Goal: Task Accomplishment & Management: Manage account settings

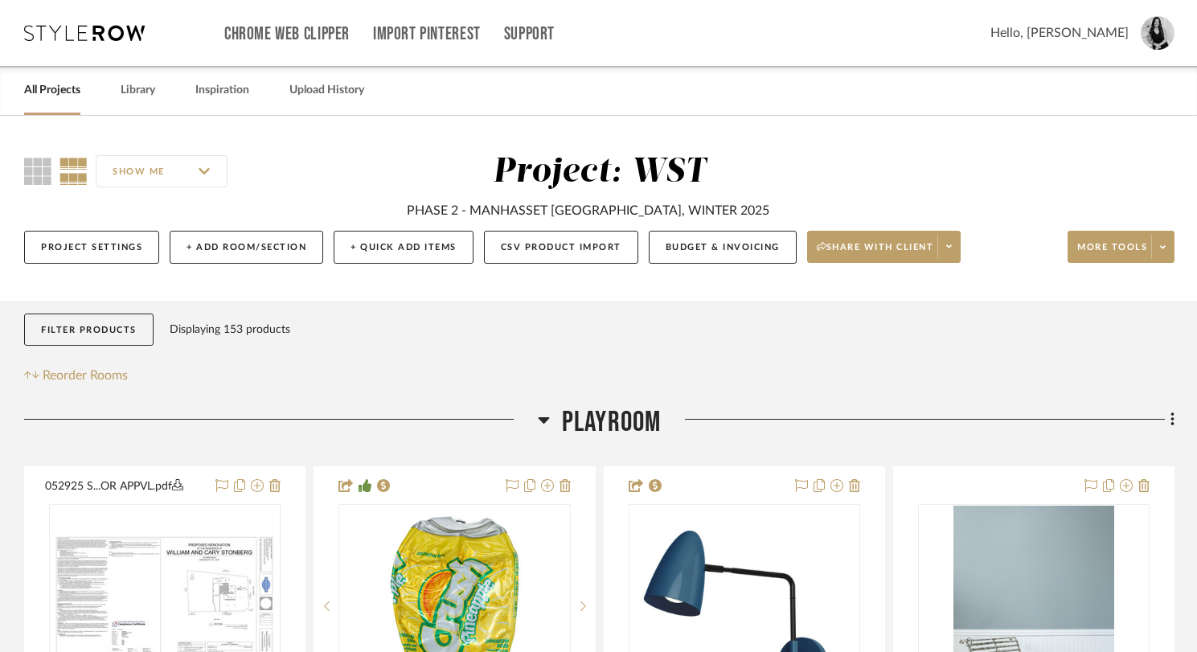
click at [335, 168] on div "Project: WST PHASE 2 - MANHASSET [GEOGRAPHIC_DATA], WINTER 2025" at bounding box center [600, 186] width 564 height 68
click at [141, 93] on link "Library" at bounding box center [138, 91] width 35 height 22
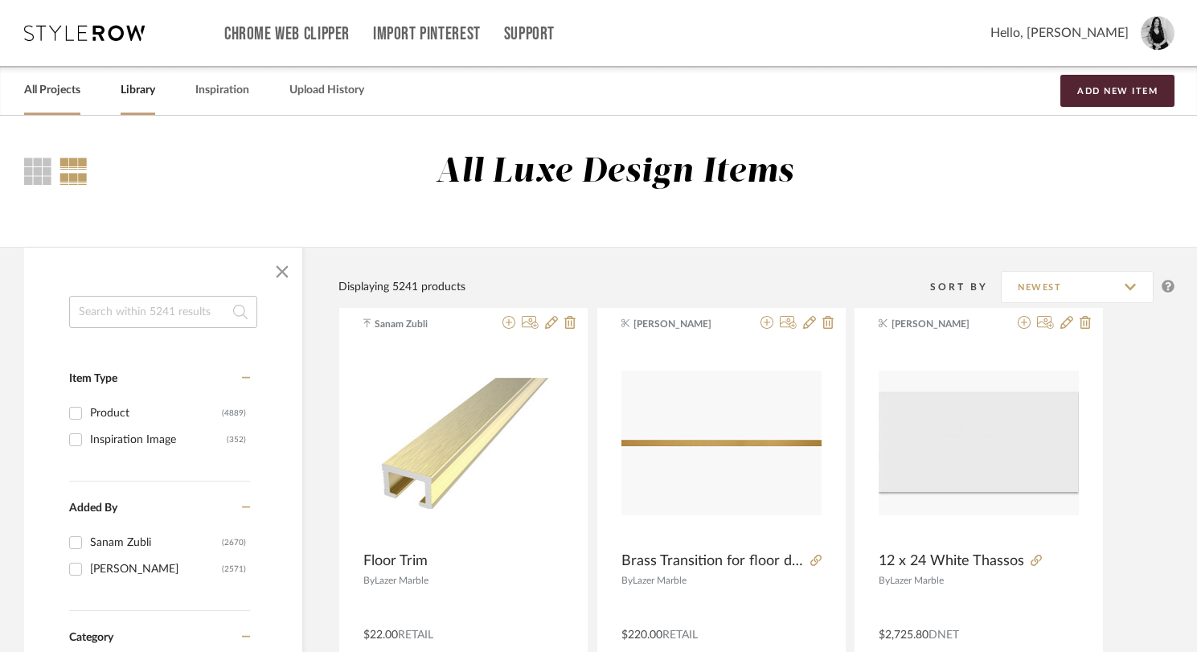
click at [62, 96] on link "All Projects" at bounding box center [52, 91] width 56 height 22
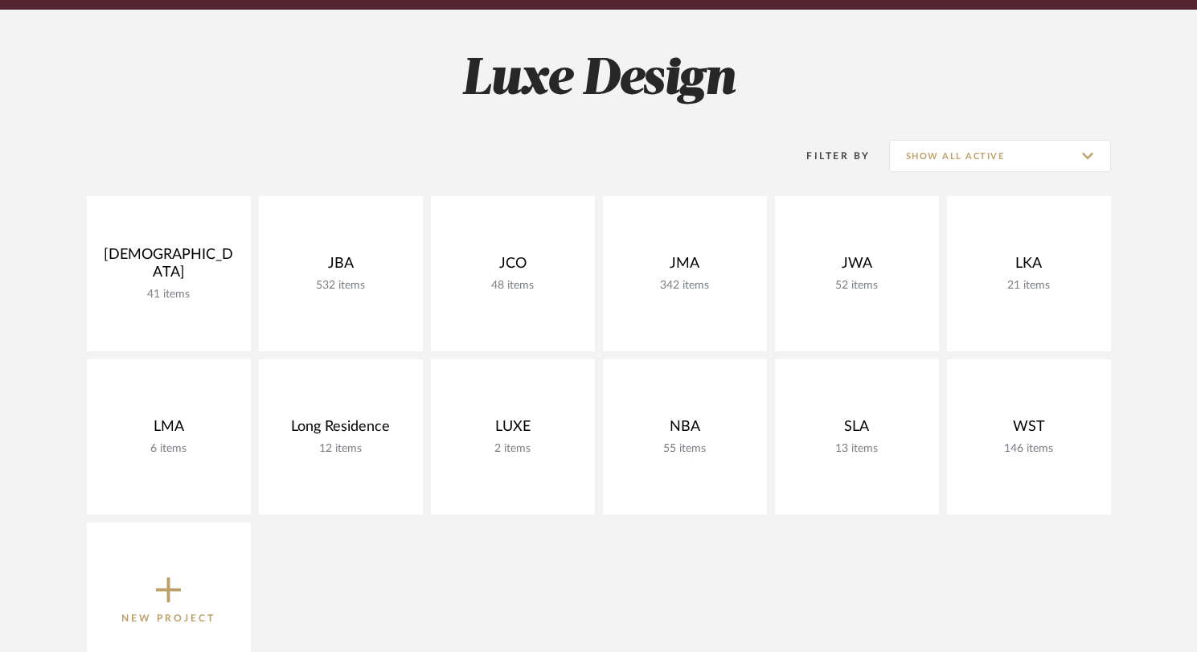
scroll to position [203, 0]
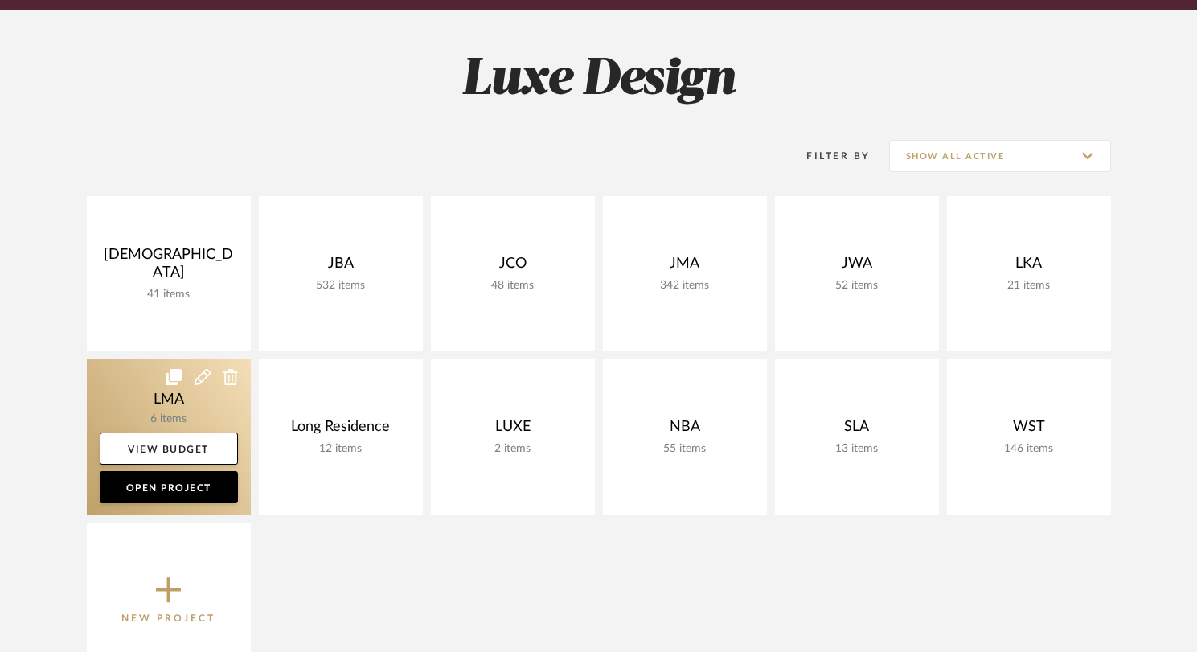
click at [192, 395] on link at bounding box center [169, 436] width 164 height 155
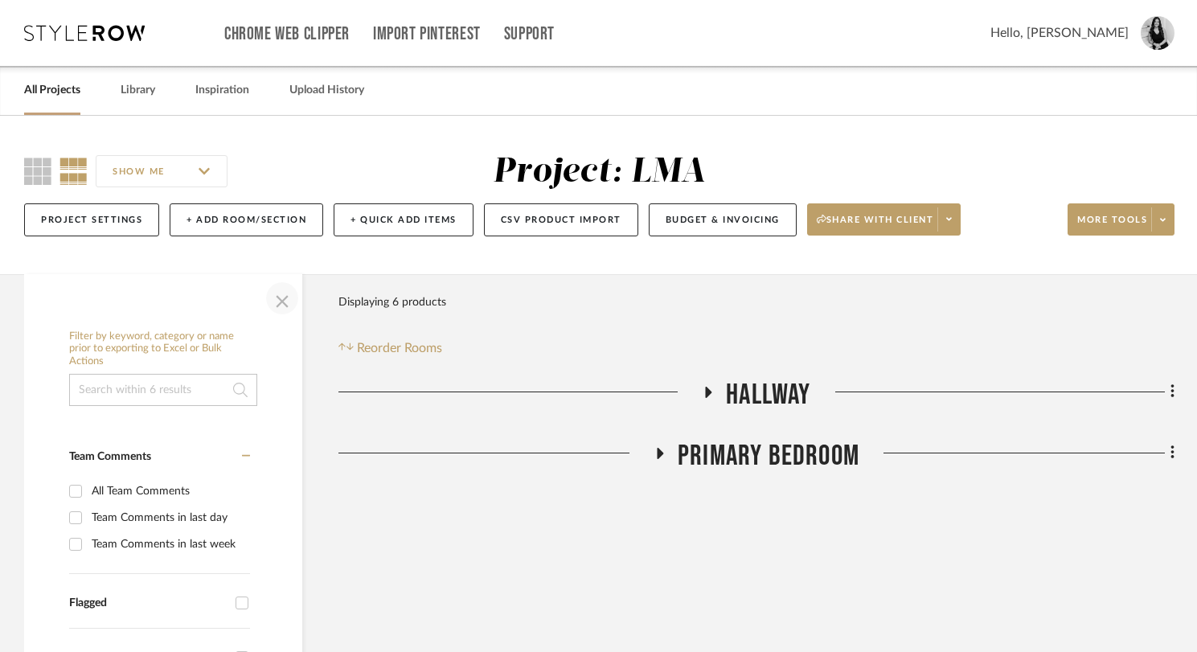
click at [288, 308] on span "button" at bounding box center [282, 298] width 39 height 39
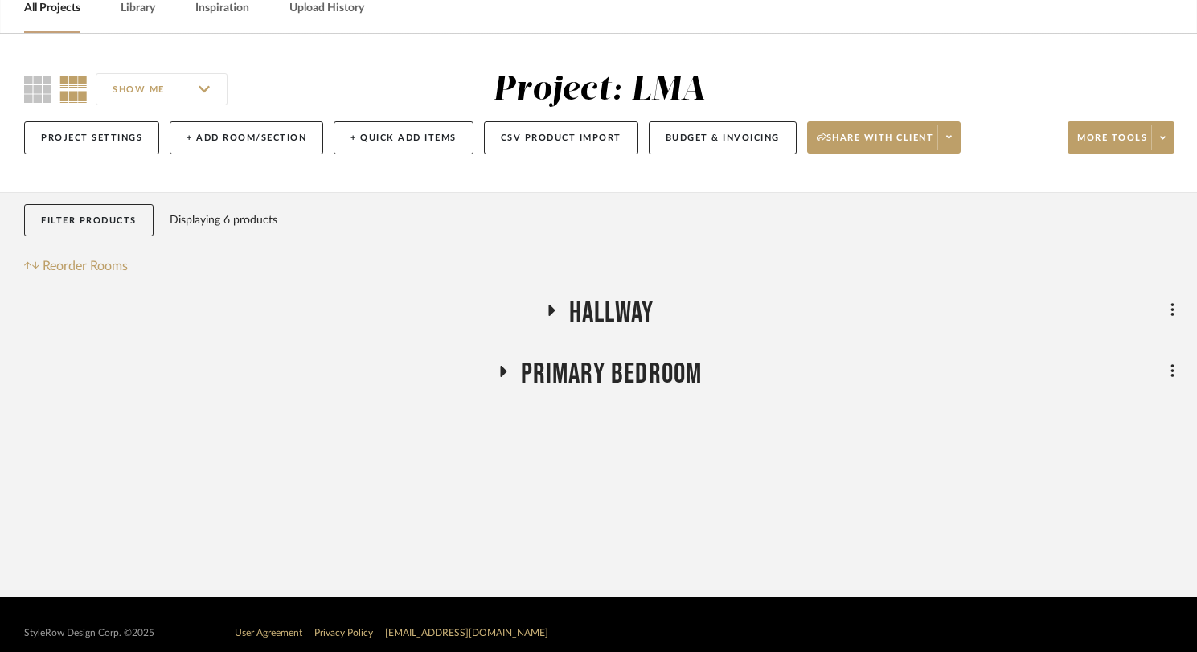
scroll to position [100, 0]
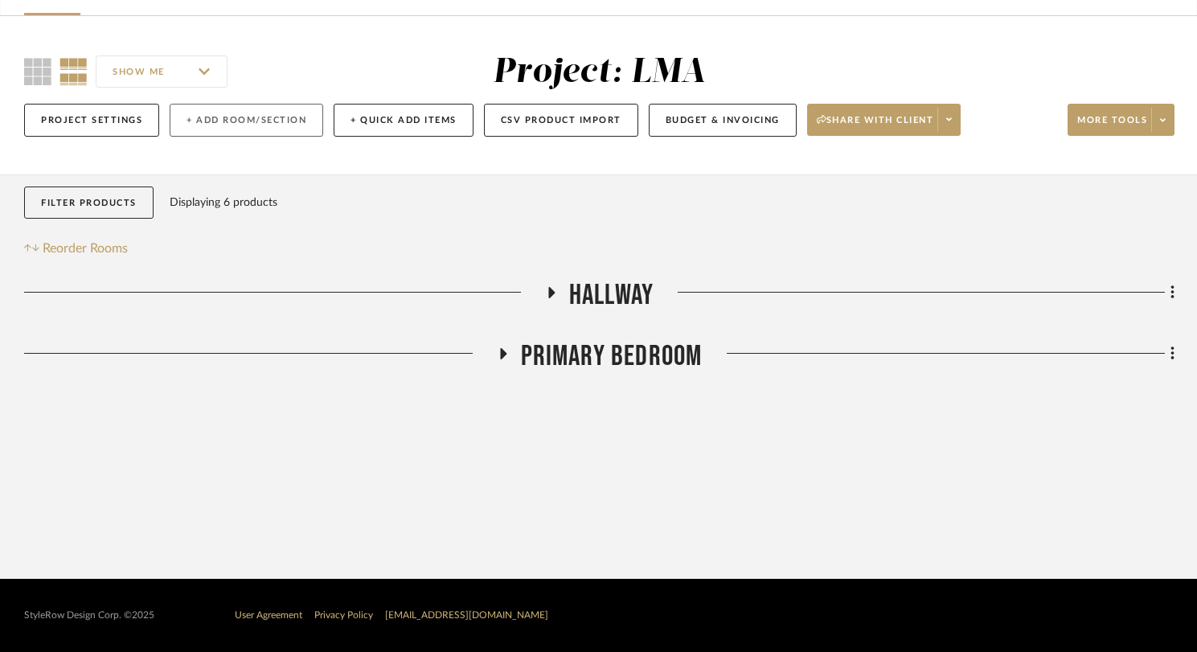
click at [279, 111] on button "+ Add Room/Section" at bounding box center [247, 120] width 154 height 33
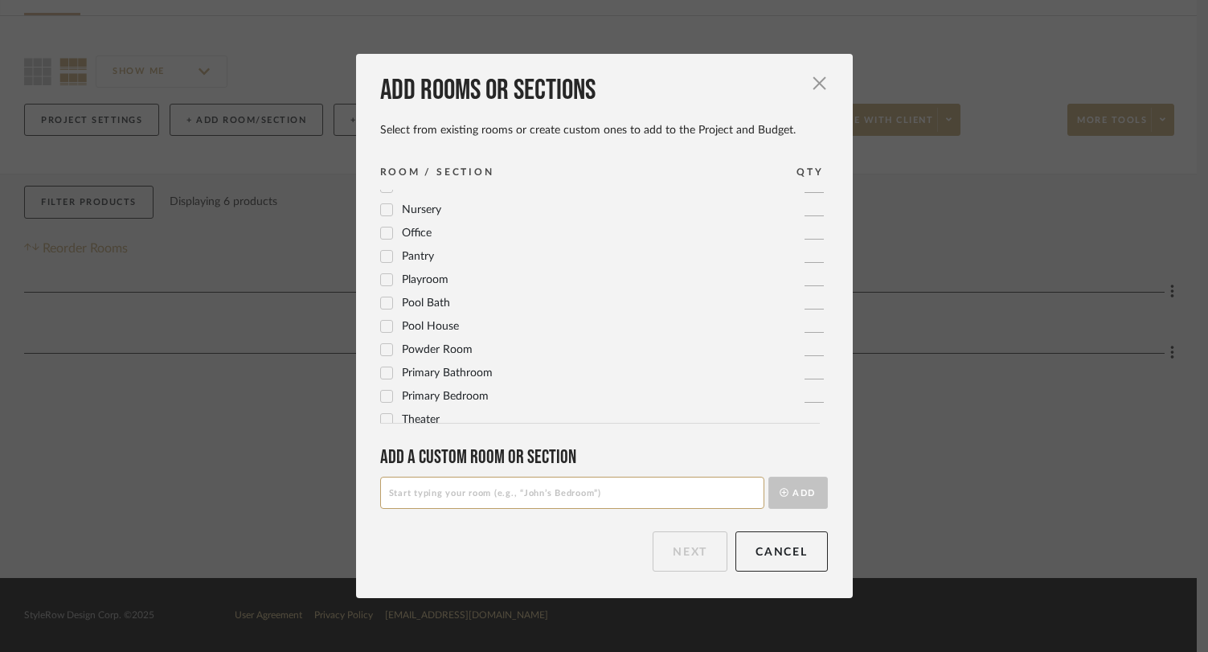
scroll to position [529, 0]
click at [381, 373] on icon at bounding box center [386, 369] width 11 height 11
click at [680, 548] on button "Next" at bounding box center [690, 551] width 75 height 40
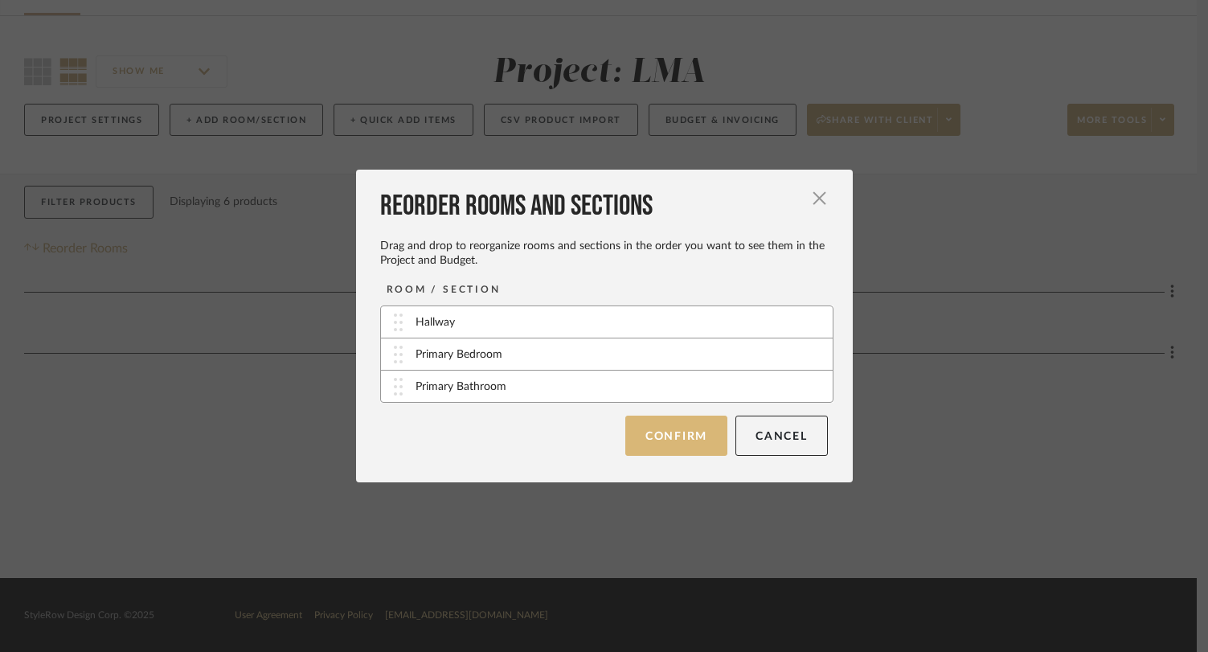
click at [675, 446] on button "Confirm" at bounding box center [677, 436] width 102 height 40
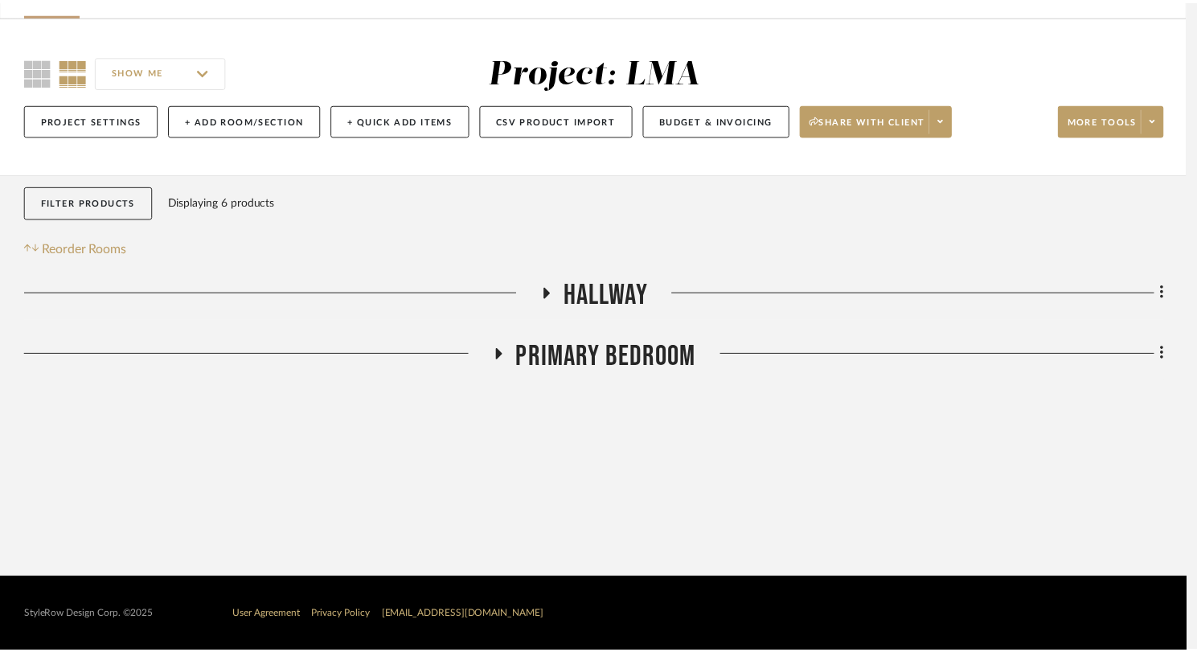
scroll to position [100, 0]
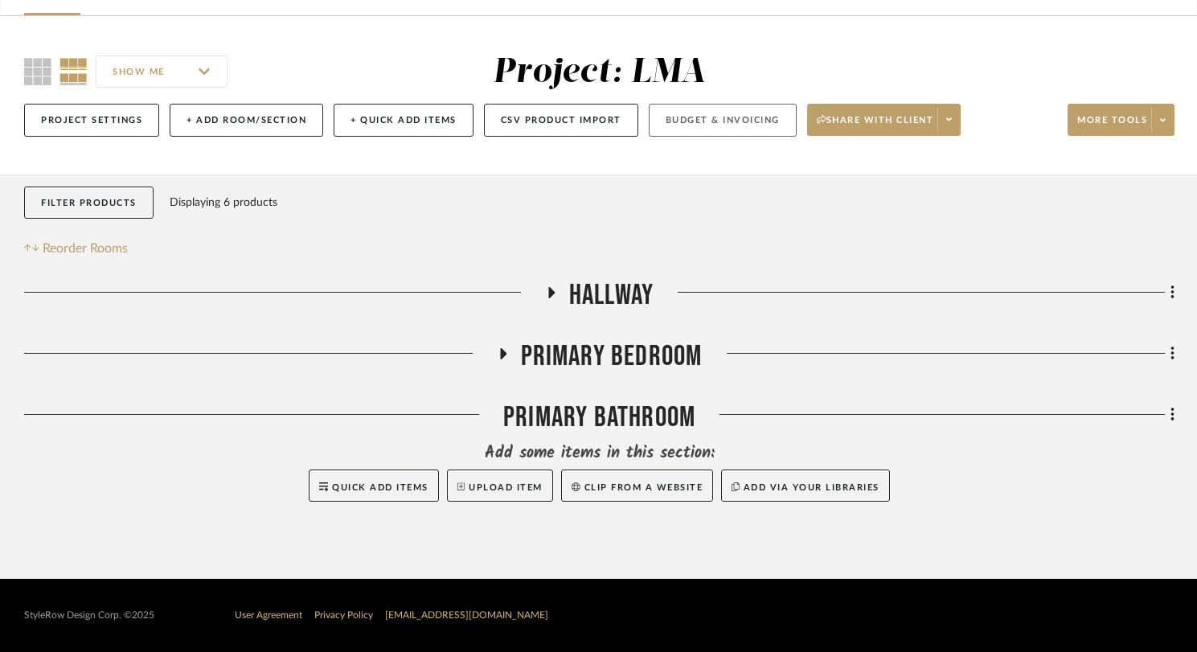
click at [671, 126] on button "Budget & Invoicing" at bounding box center [723, 120] width 148 height 33
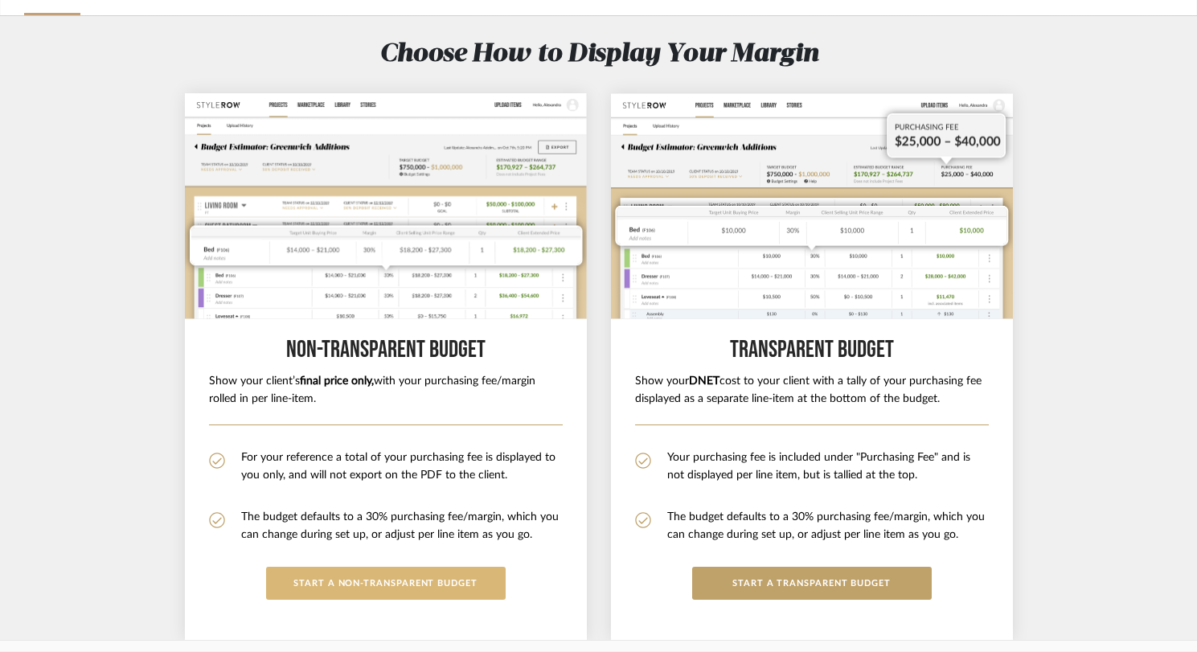
click at [462, 581] on button "START A Non-Transparent BUDGET" at bounding box center [386, 583] width 240 height 33
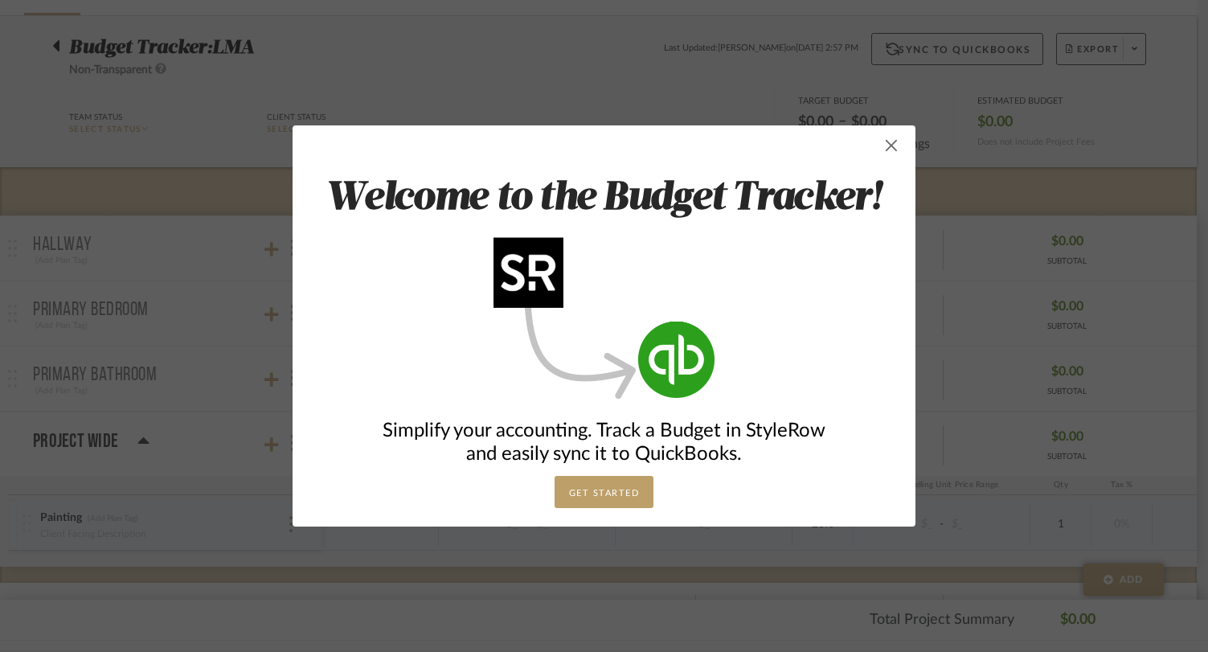
click at [892, 152] on span "button" at bounding box center [892, 145] width 32 height 32
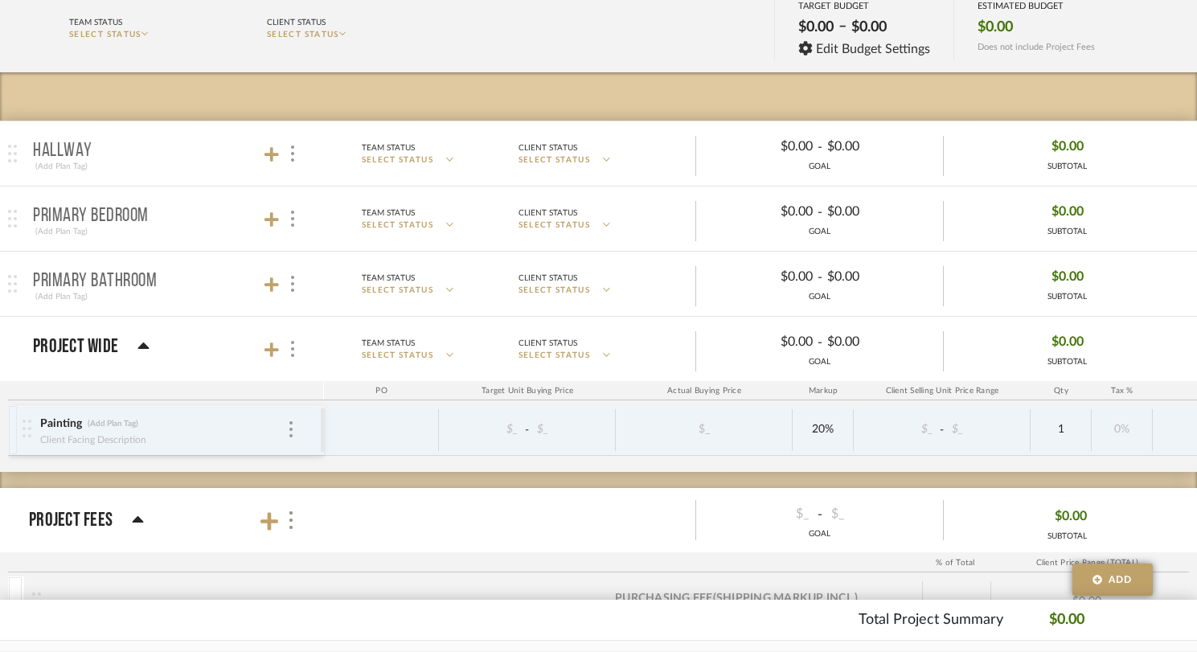
scroll to position [197, 0]
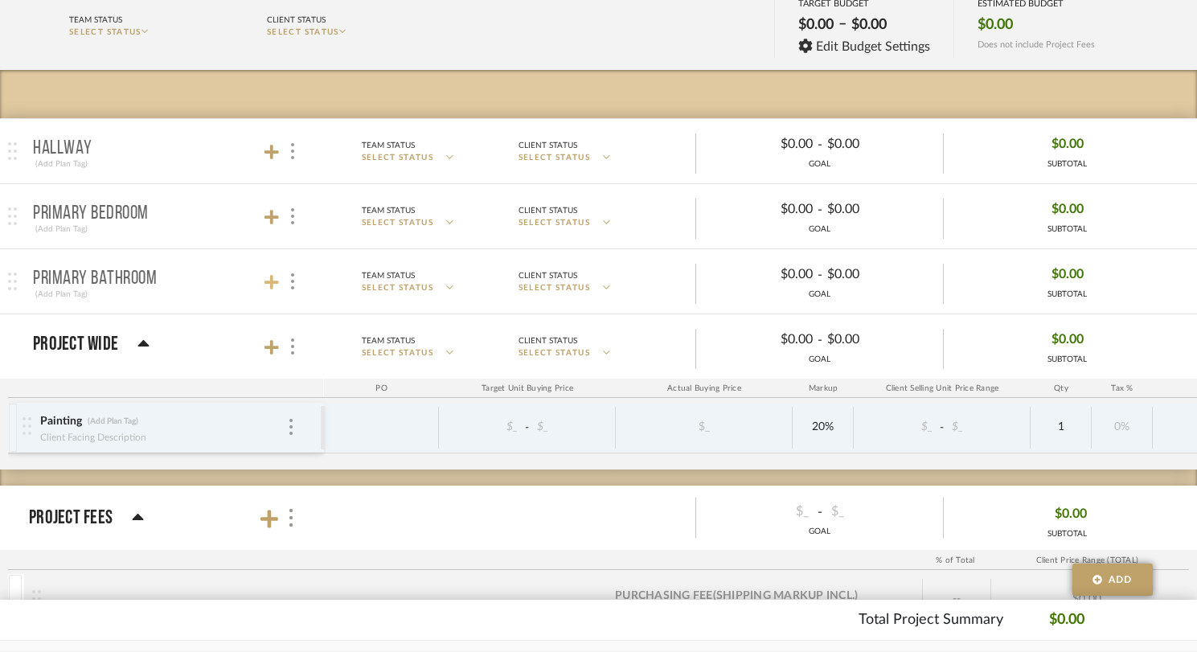
click at [273, 289] on icon at bounding box center [272, 282] width 14 height 16
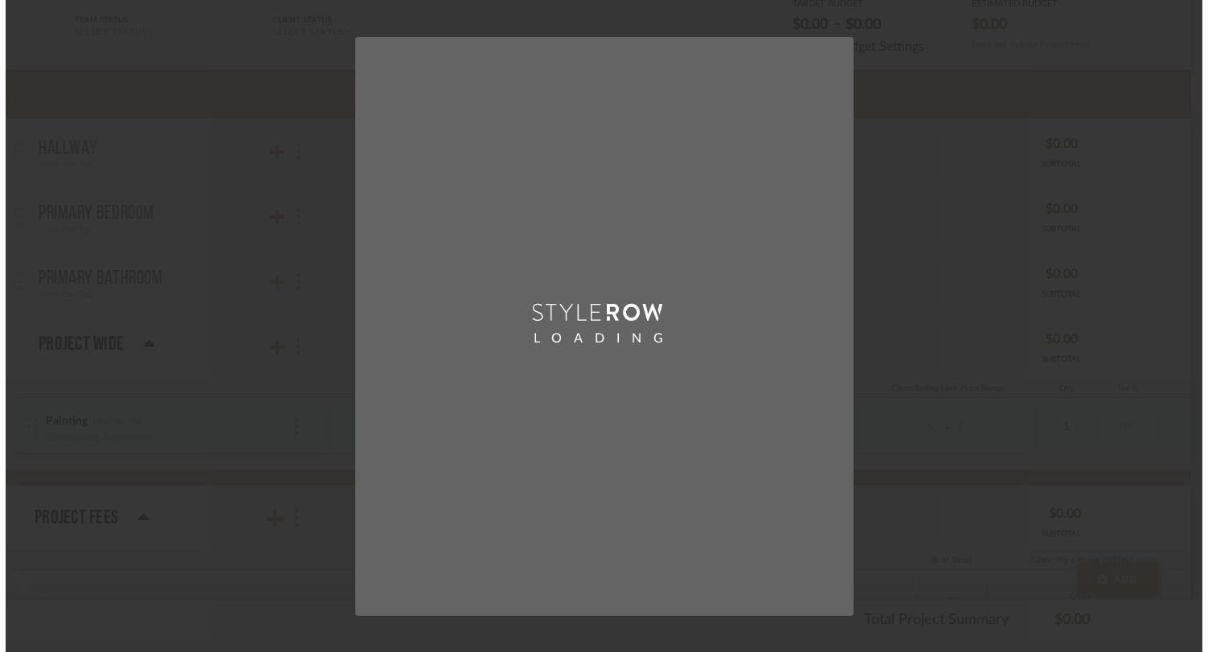
scroll to position [0, 0]
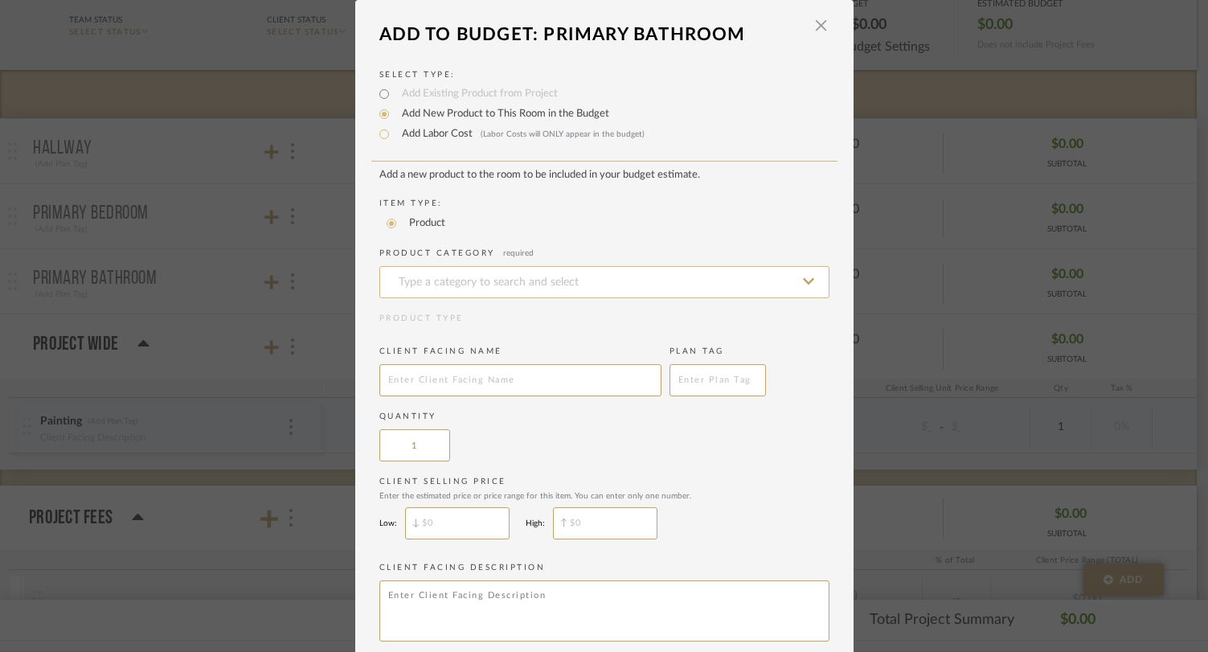
click at [440, 278] on input at bounding box center [605, 282] width 450 height 32
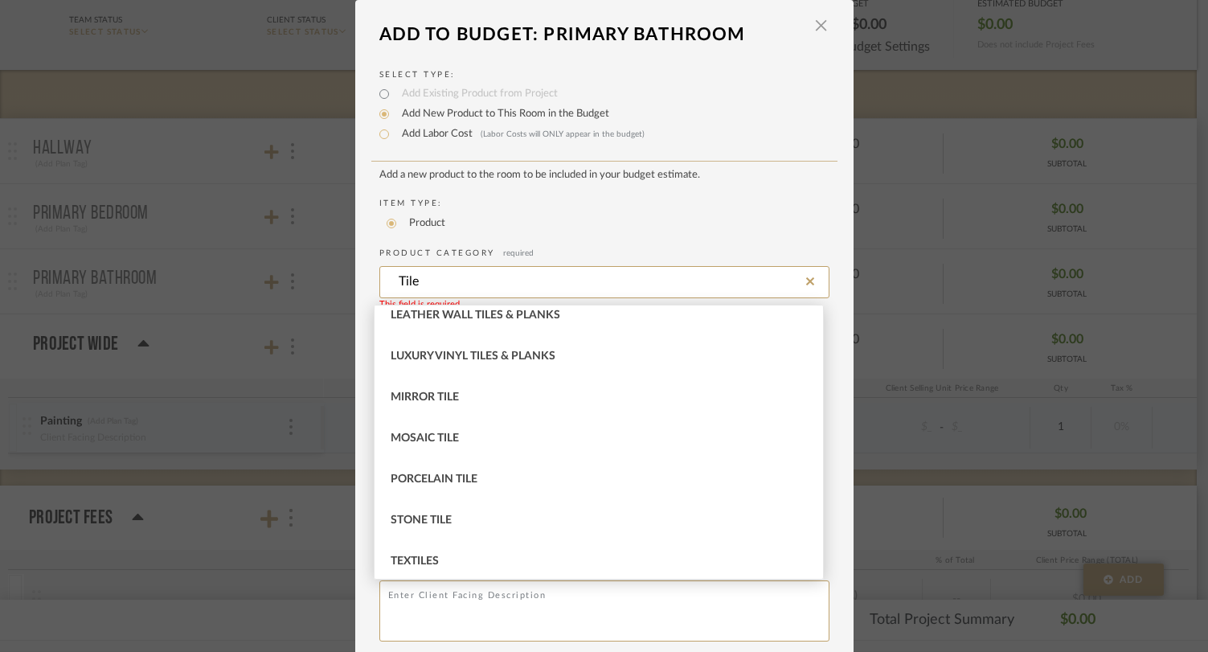
scroll to position [269, 0]
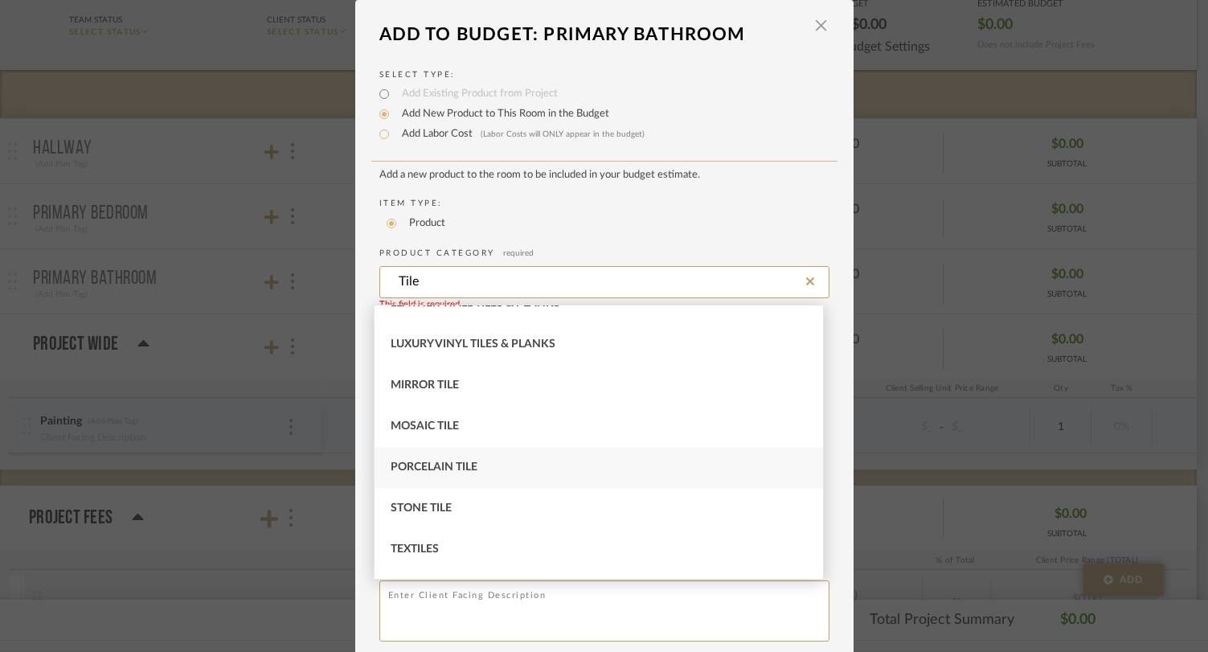
click at [452, 474] on div "Porcelain Tile" at bounding box center [599, 467] width 449 height 41
type input "Porcelain Tile"
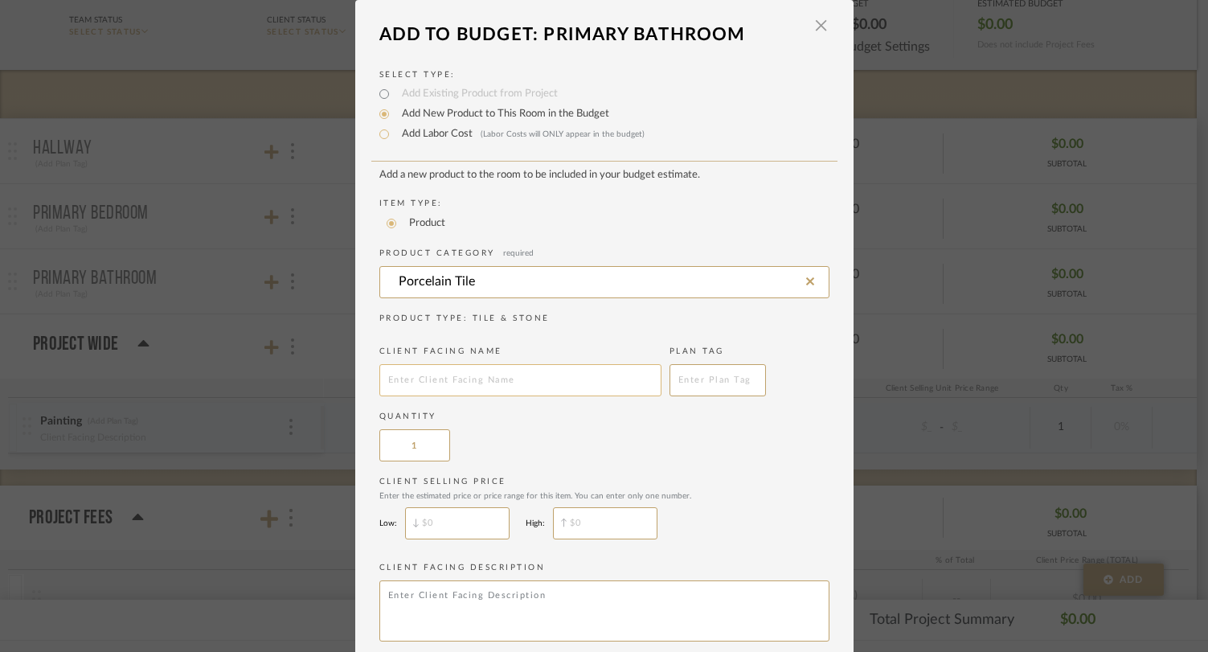
click at [508, 390] on input "text" at bounding box center [521, 380] width 282 height 32
type input "Tile (Shower walls, shower floor, bathroom floor)"
click at [494, 443] on div "Quantity 1" at bounding box center [605, 436] width 450 height 51
click at [432, 449] on input "1" at bounding box center [415, 445] width 71 height 32
type input "$"
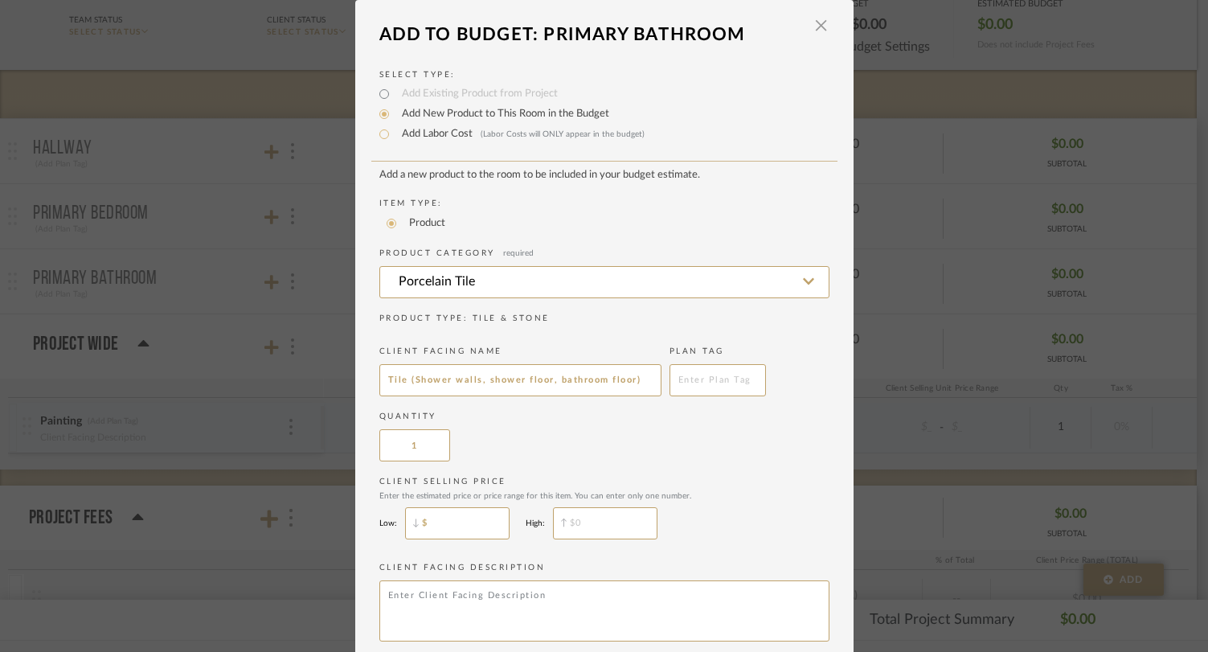
click at [431, 525] on input "$" at bounding box center [457, 523] width 105 height 32
click at [440, 531] on input "$" at bounding box center [457, 523] width 105 height 32
type input "$4,142.27"
click at [675, 462] on div "Quantity 1" at bounding box center [605, 436] width 450 height 51
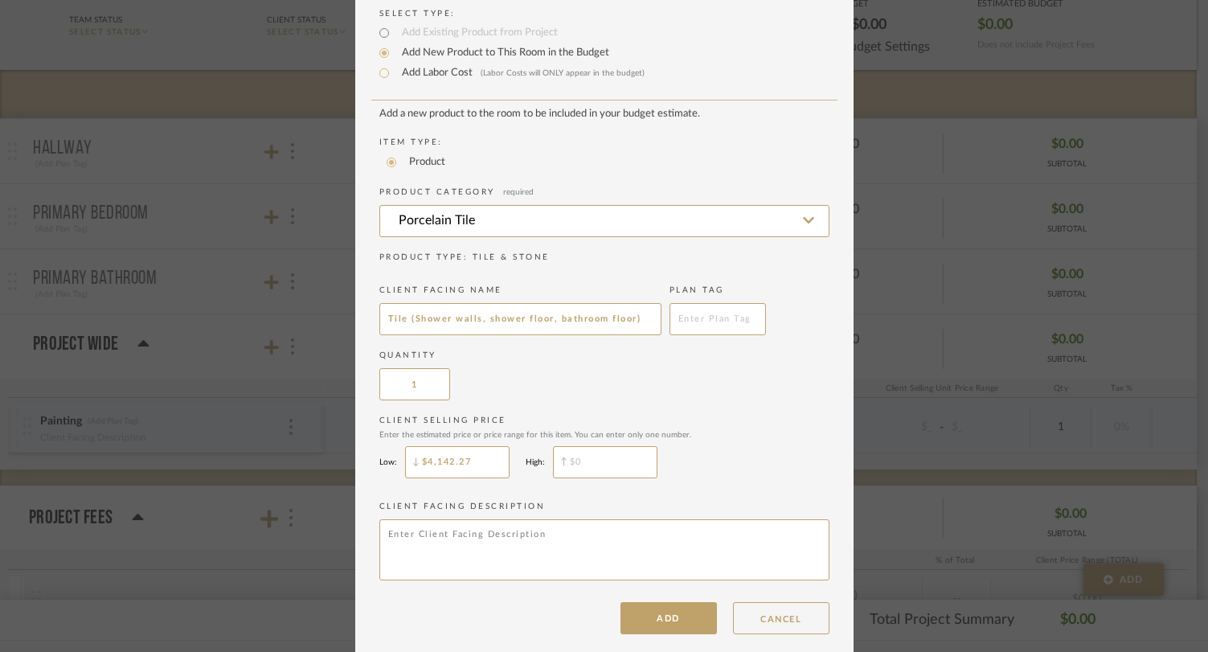
scroll to position [80, 0]
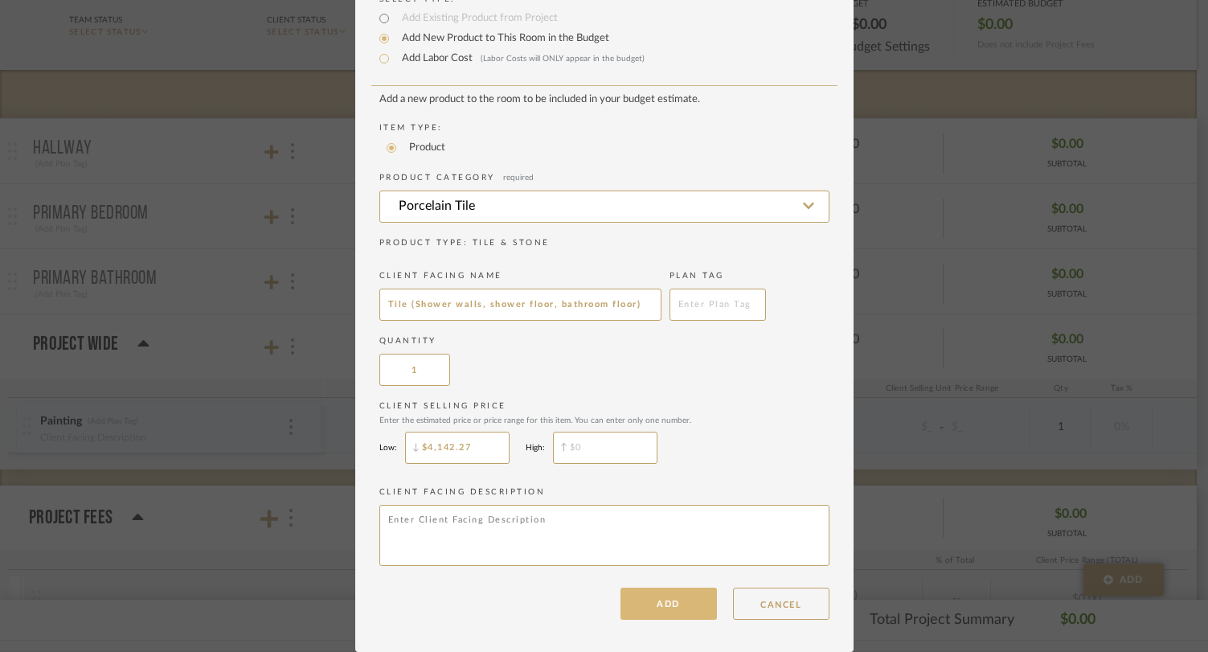
click at [654, 601] on button "ADD" at bounding box center [669, 604] width 96 height 32
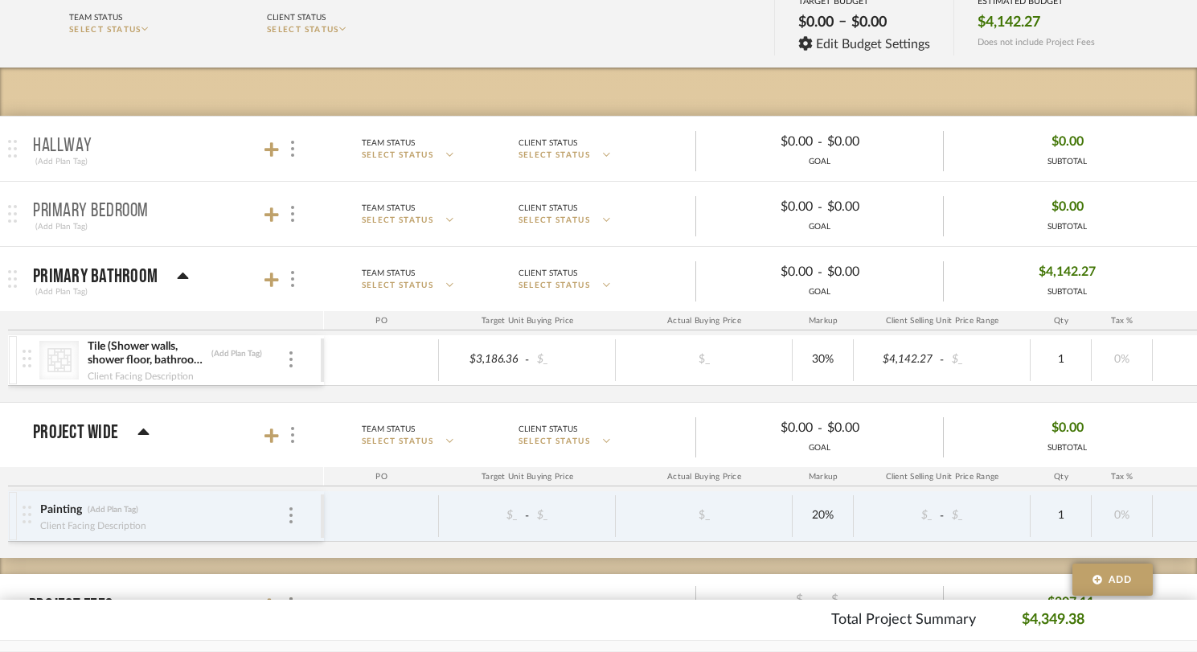
scroll to position [200, 0]
type input "4142.27"
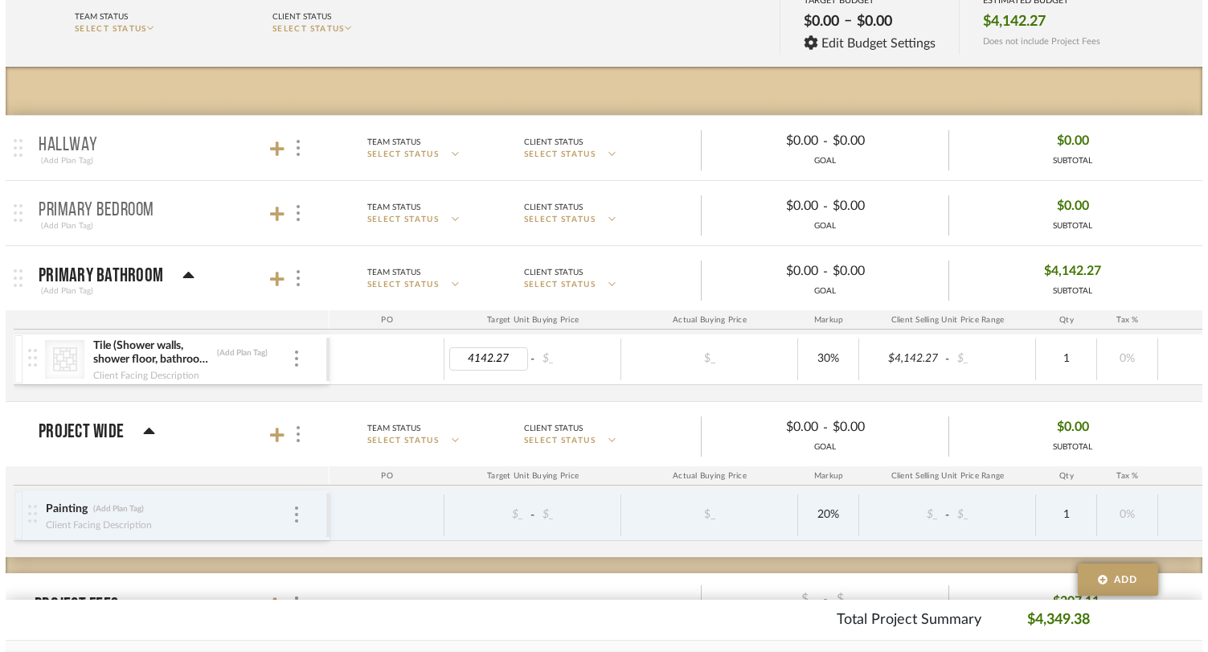
scroll to position [0, 0]
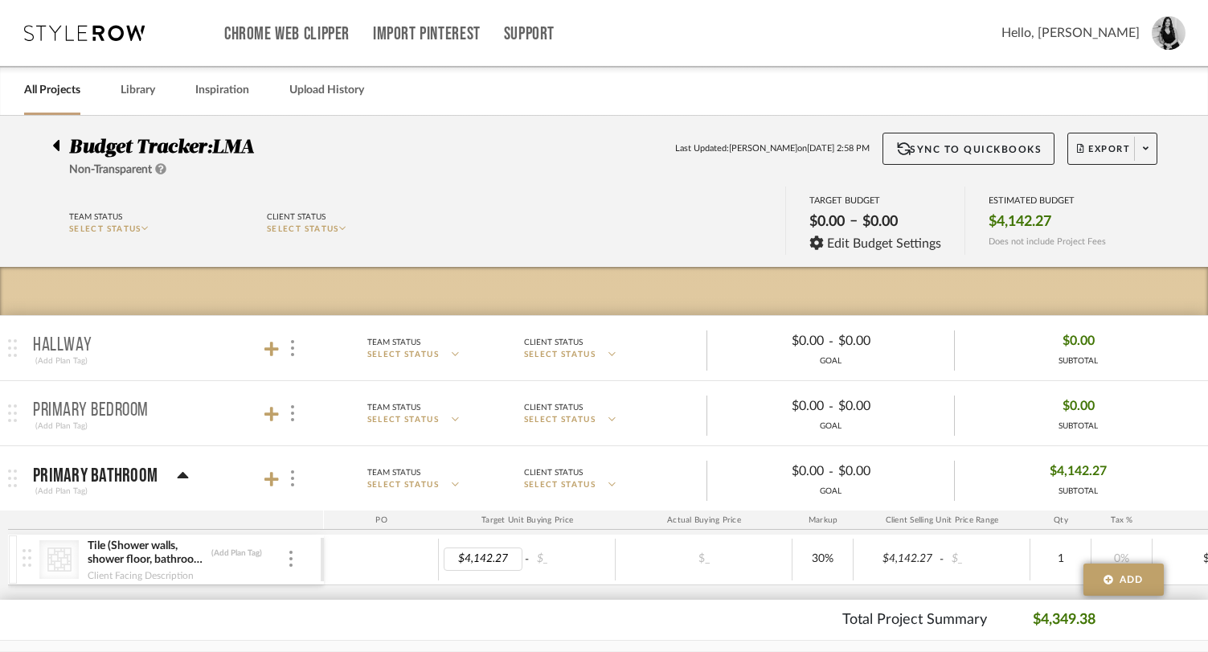
click at [518, 386] on body "Chrome Web Clipper Import Pinterest Support All Projects Library Inspiration Up…" at bounding box center [604, 326] width 1208 height 652
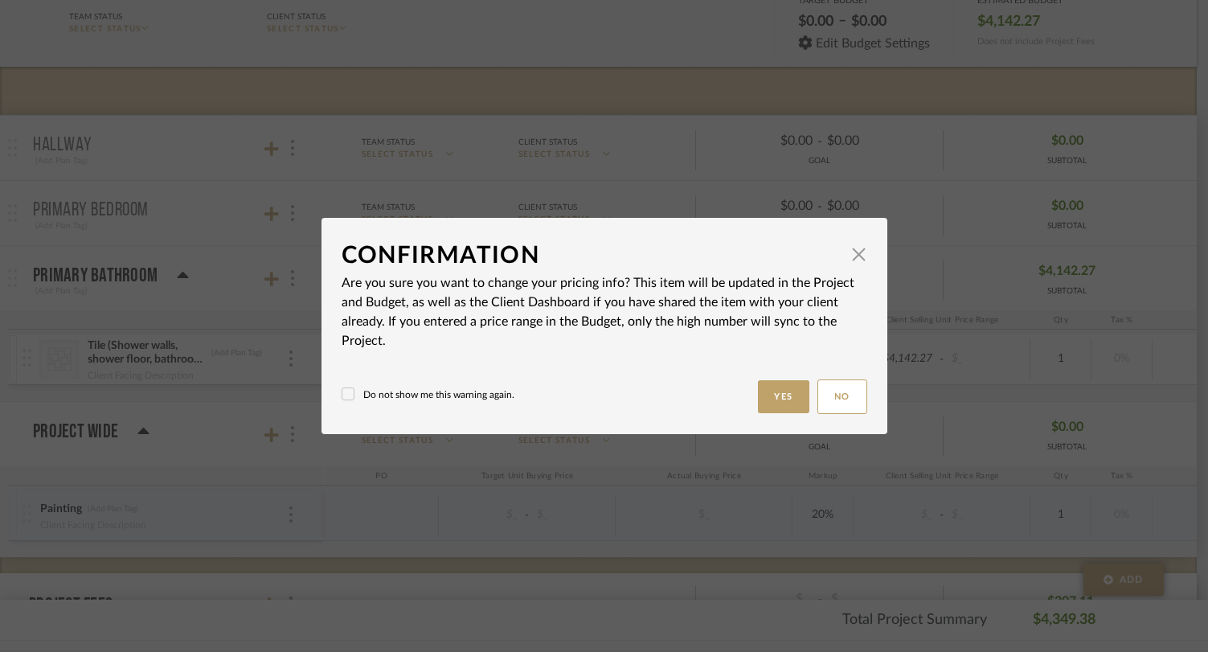
click at [343, 391] on icon at bounding box center [348, 393] width 11 height 11
click at [767, 399] on button "Yes" at bounding box center [783, 396] width 51 height 33
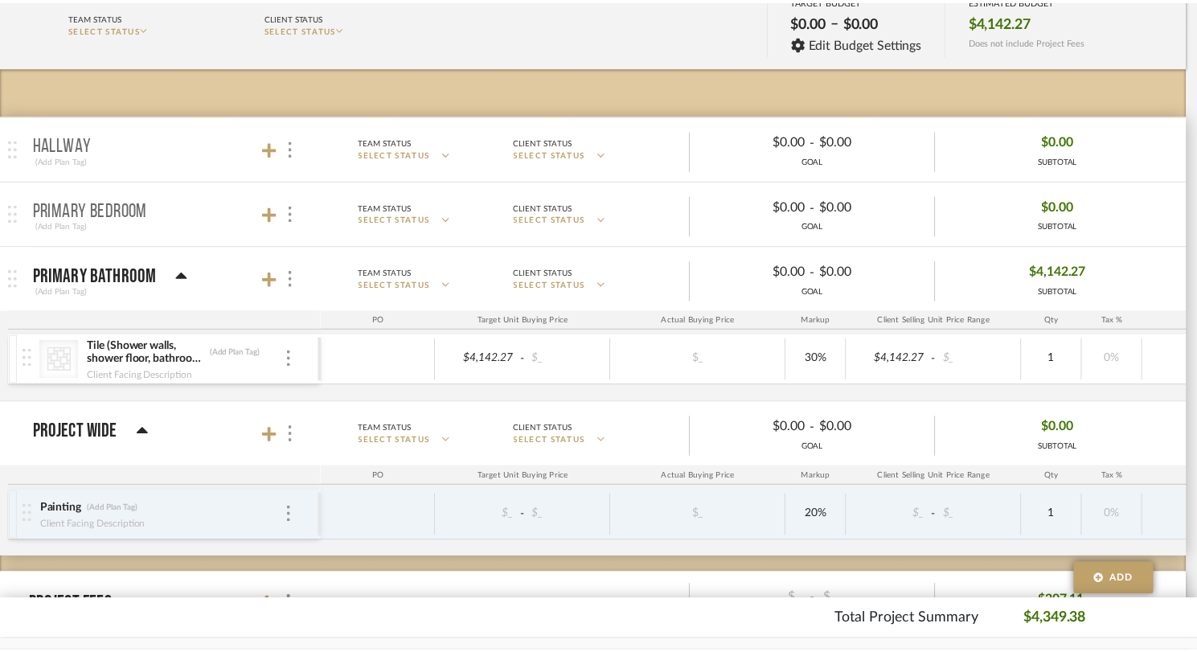
scroll to position [200, 0]
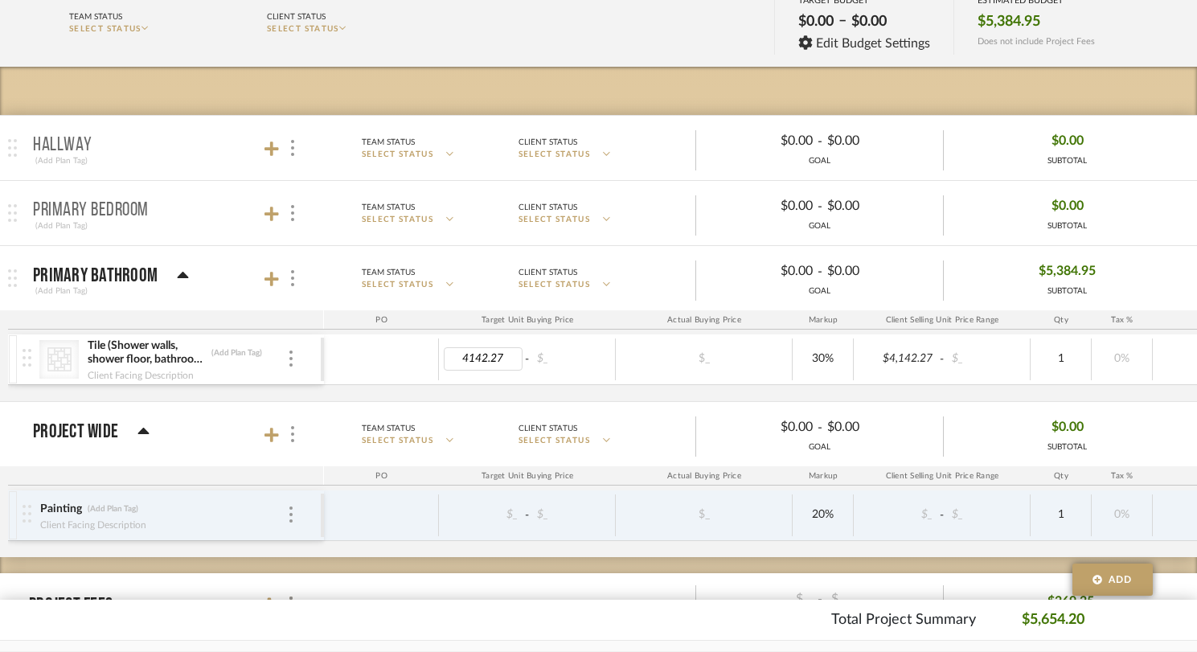
click at [503, 355] on input "4142.27" at bounding box center [483, 358] width 79 height 23
type input "4142.27"
click at [860, 387] on div "CategoryIconTile Created with Sketch. Tile (Shower walls, shower floor, bathroo…" at bounding box center [839, 367] width 1663 height 67
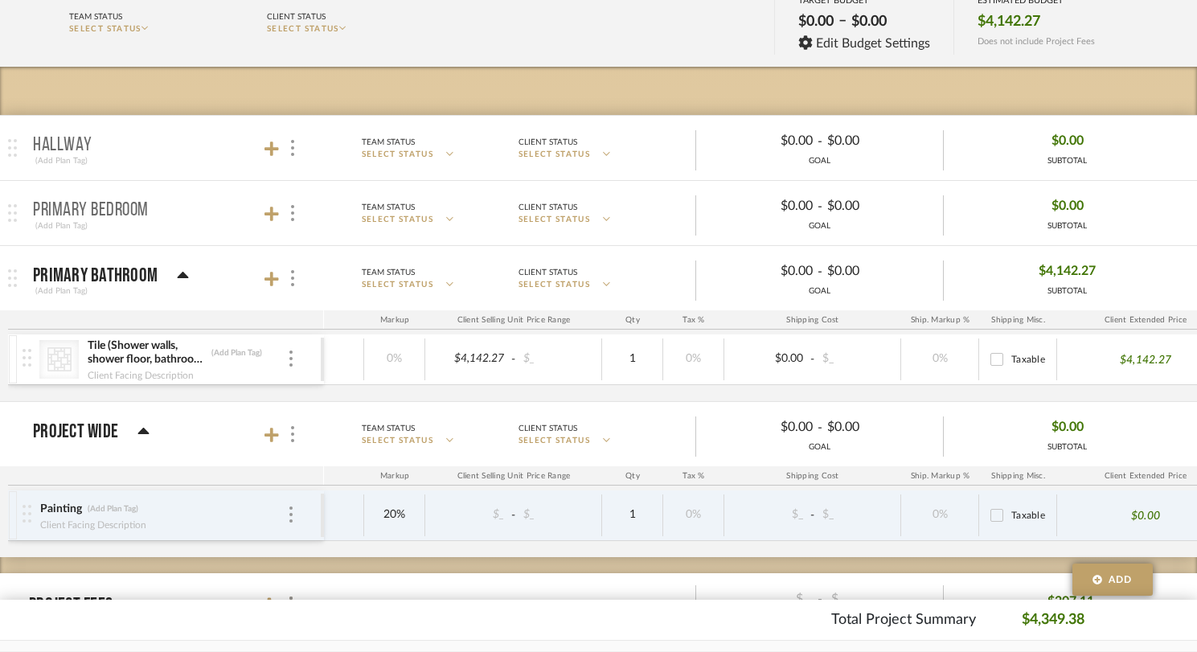
scroll to position [0, 0]
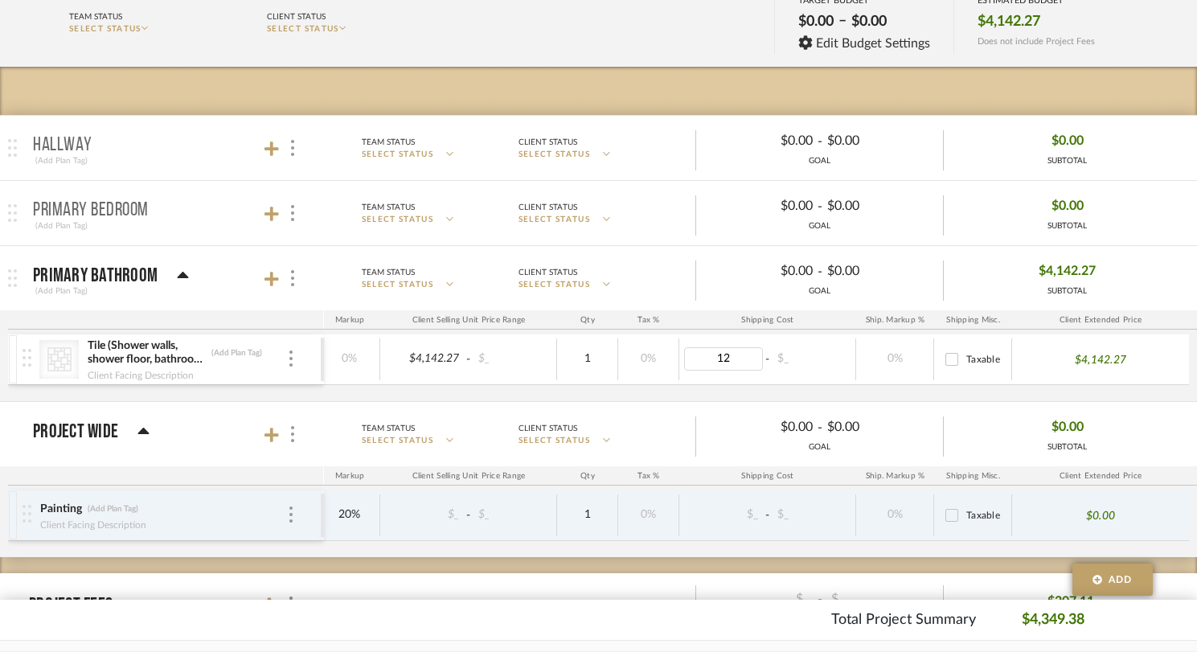
type input "120"
click at [688, 570] on div "Hallway (Add Plan Tag) Team Status SELECT STATUS Client Status SELECT STATUS $0…" at bounding box center [598, 563] width 1197 height 993
type input "8"
click at [644, 404] on mat-expansion-panel-header "Project Wide Team Status SELECT STATUS Client Status SELECT STATUS $0.00 - $0.0…" at bounding box center [598, 434] width 1197 height 64
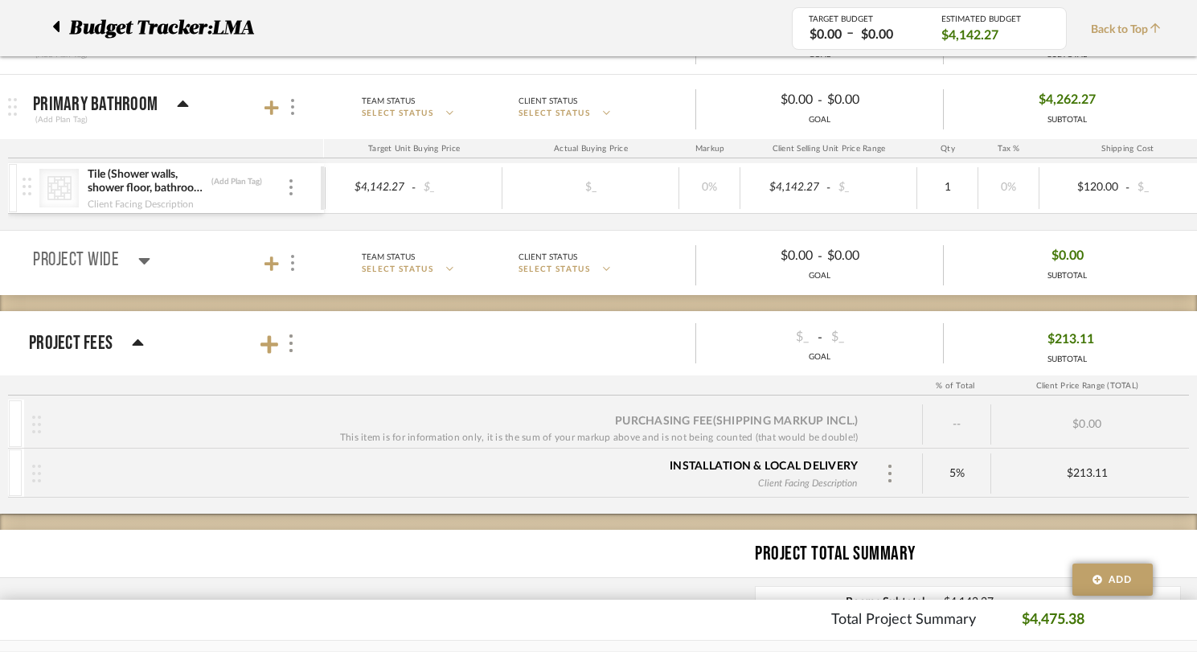
click at [1071, 336] on span "$213.11" at bounding box center [1071, 339] width 47 height 25
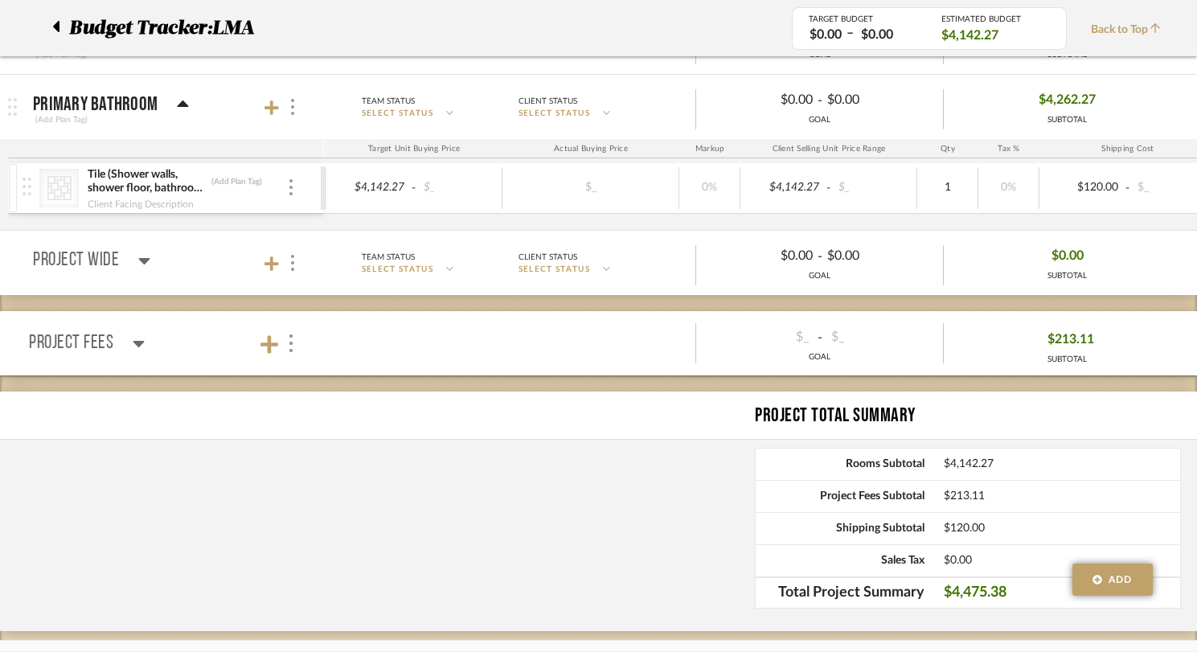
click at [1069, 342] on span "$213.11" at bounding box center [1071, 339] width 47 height 25
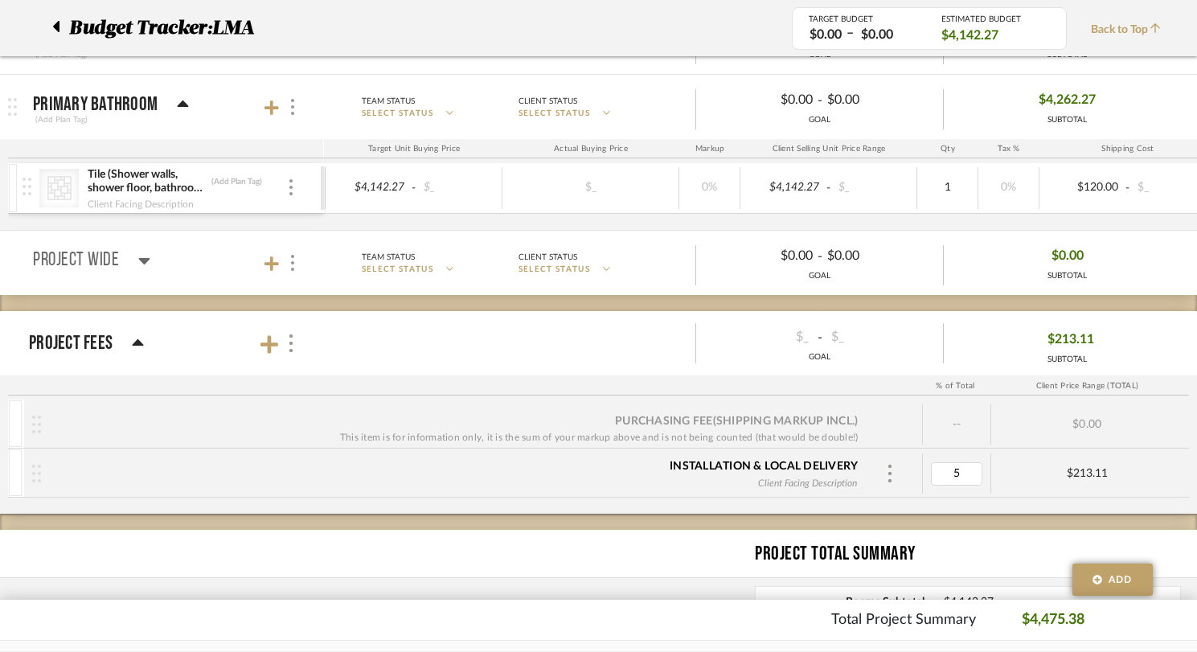
type input "0"
click at [960, 521] on div "Hallway (Add Plan Tag) Team Status SELECT STATUS Client Status SELECT STATUS $0…" at bounding box center [598, 346] width 1197 height 902
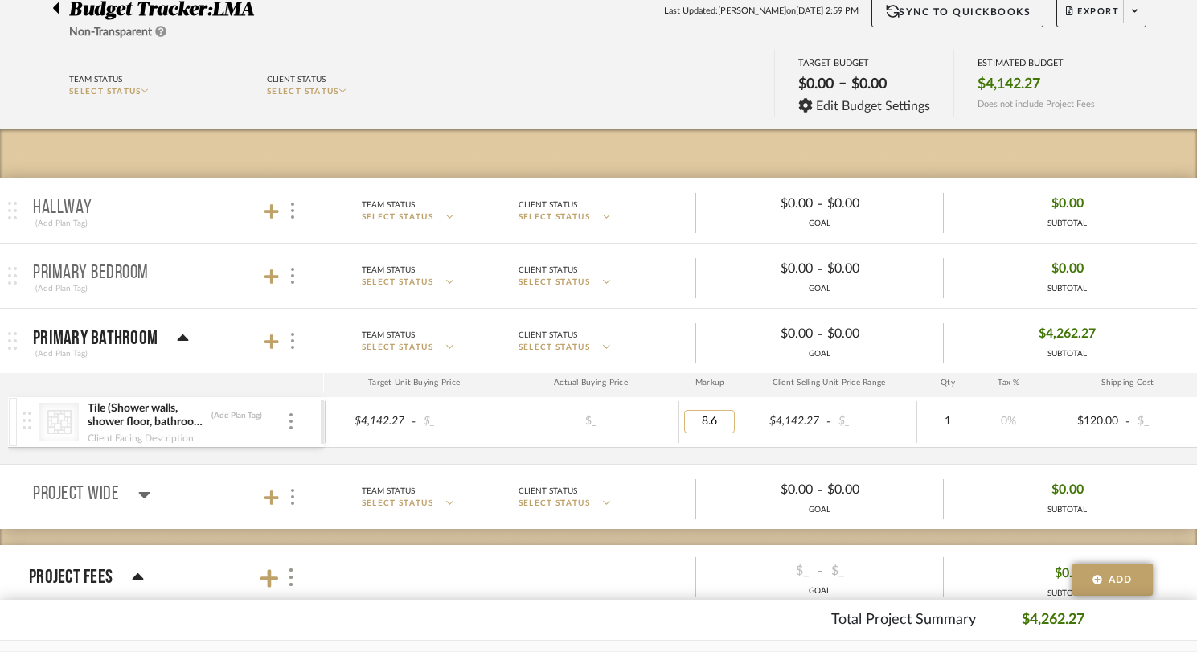
type input "8.62"
type input "8.635%"
click at [1016, 423] on input "8.635" at bounding box center [1008, 421] width 51 height 23
type input "8.625"
click at [1017, 439] on div "8.625%" at bounding box center [1009, 422] width 61 height 42
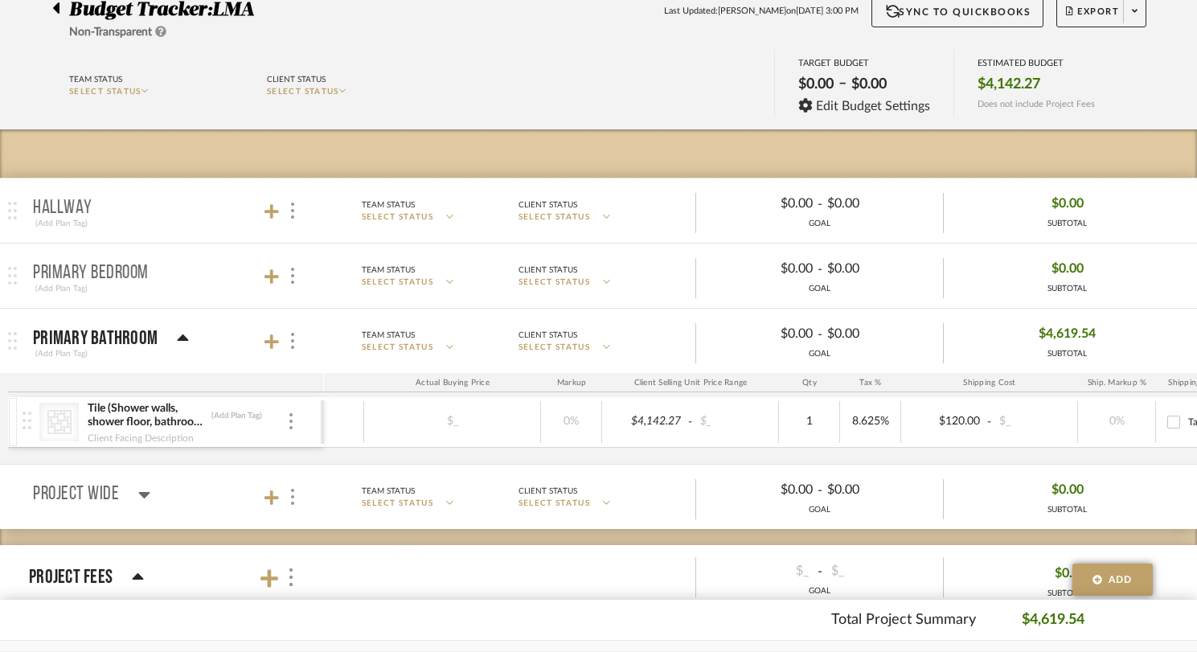
scroll to position [0, 474]
click at [950, 424] on input "Taxable" at bounding box center [952, 422] width 26 height 26
checkbox input "true"
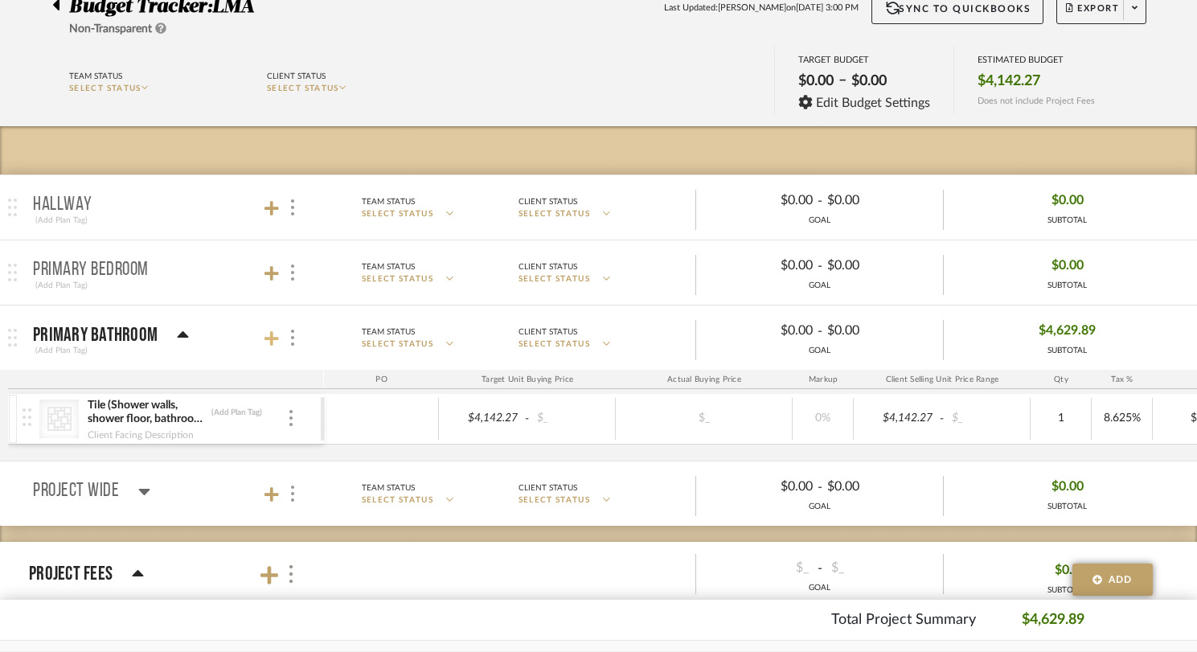
click at [272, 338] on icon at bounding box center [272, 338] width 14 height 14
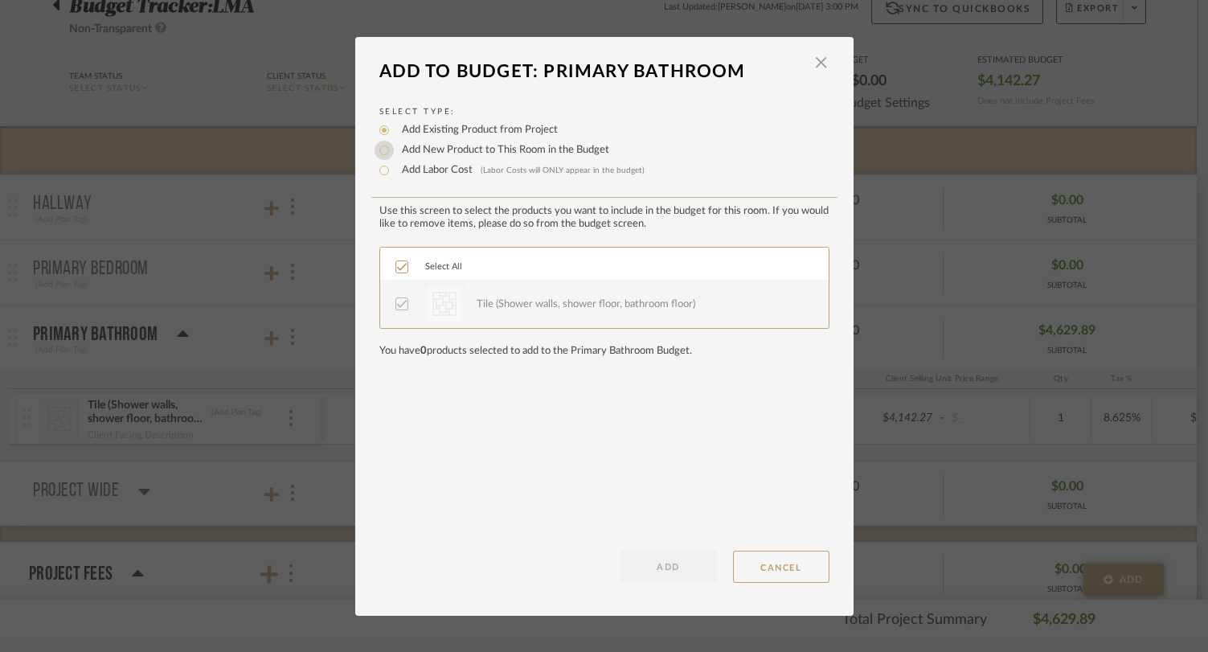
click at [382, 153] on input "Add New Product to This Room in the Budget" at bounding box center [384, 150] width 19 height 19
radio input "true"
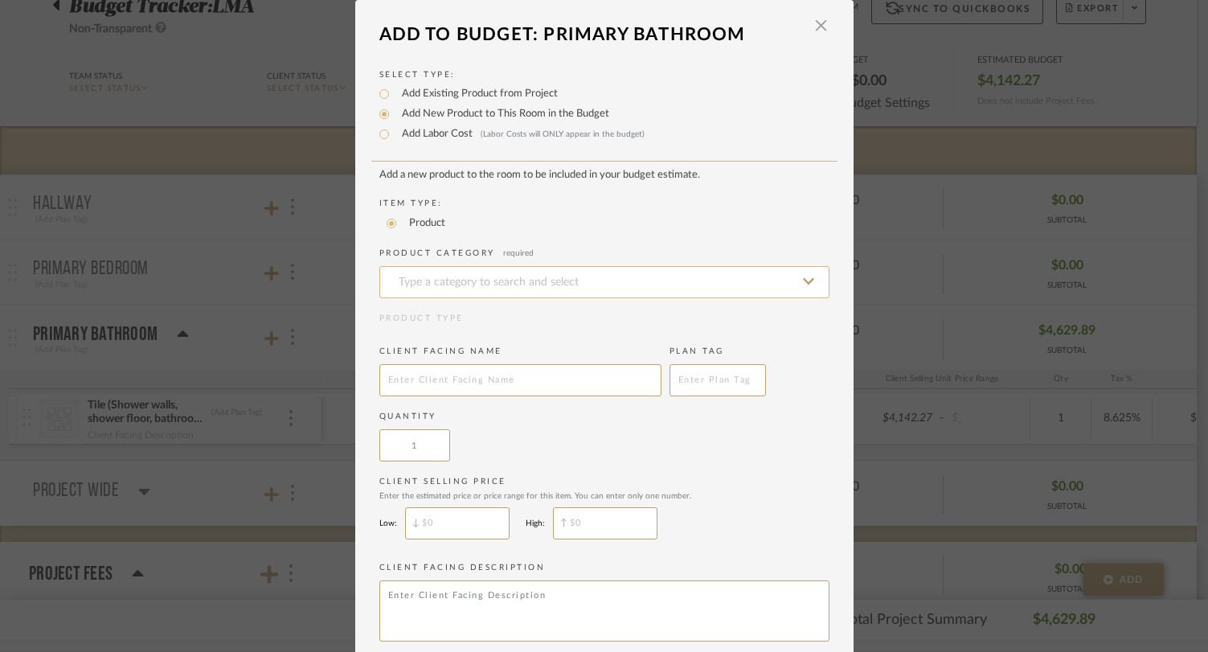
click at [445, 287] on input at bounding box center [605, 282] width 450 height 32
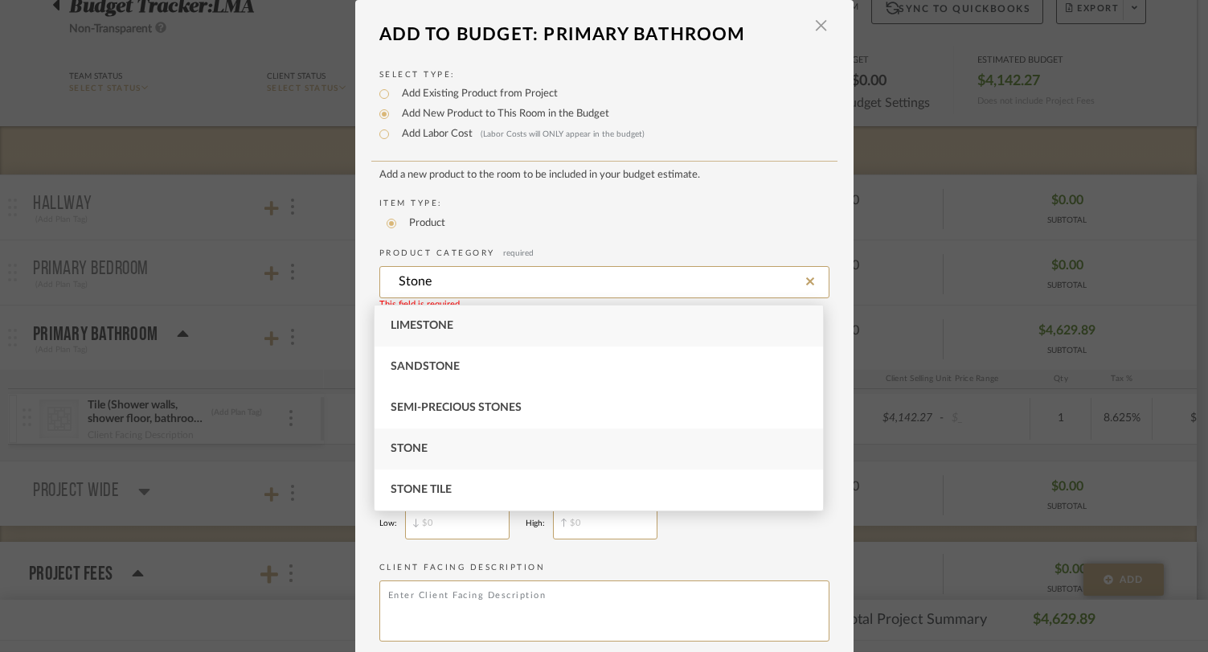
type input "Stone"
click at [433, 453] on div "Stone" at bounding box center [599, 449] width 449 height 41
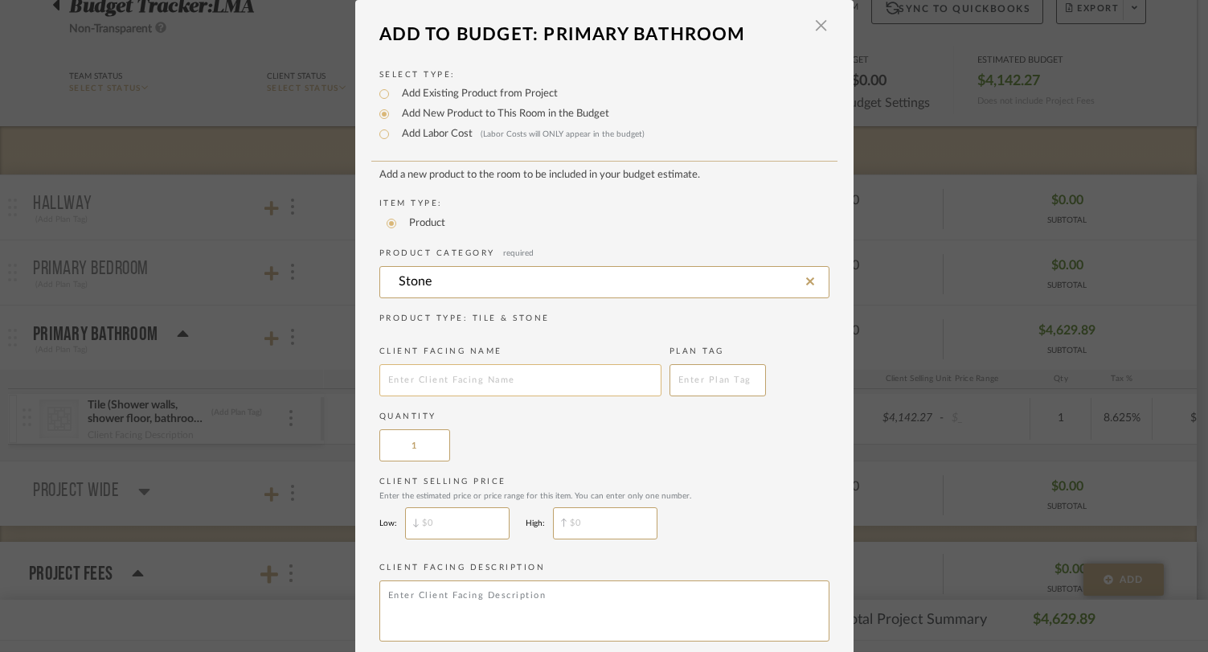
click at [422, 386] on input "text" at bounding box center [521, 380] width 282 height 32
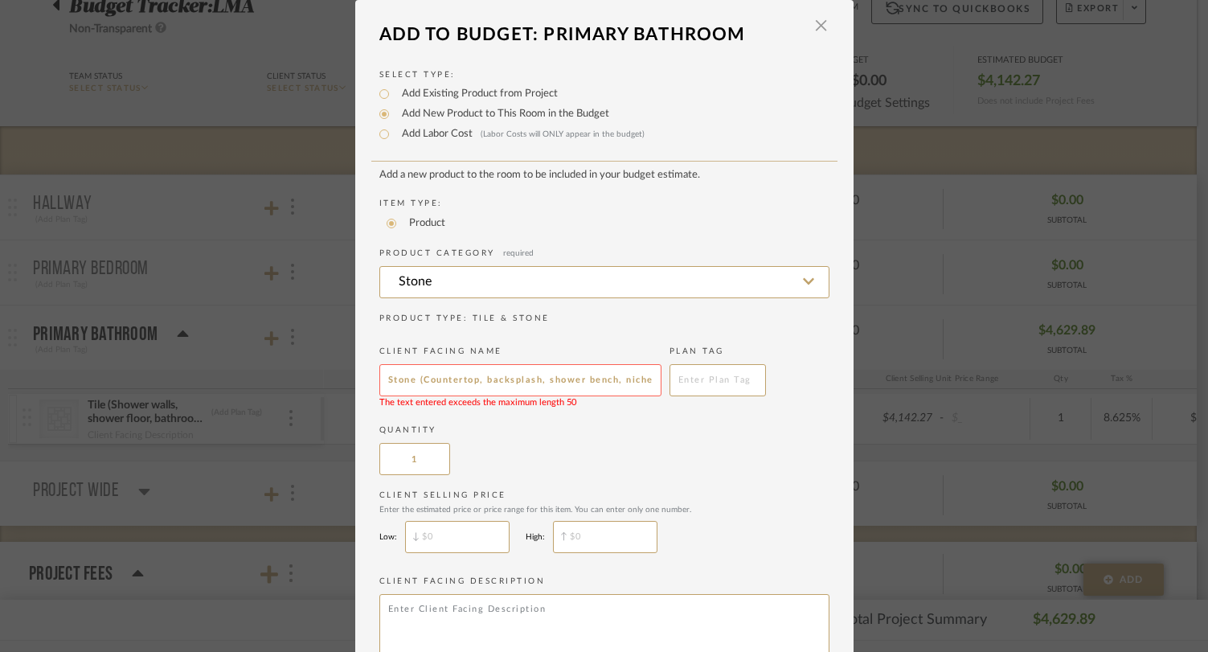
drag, startPoint x: 651, startPoint y: 384, endPoint x: 323, endPoint y: 386, distance: 328.1
click at [355, 386] on mat-dialog-content "Add To Budget: Primary Bathroom × Select Type: Add Existing Product from Projec…" at bounding box center [604, 363] width 499 height 692
click at [488, 380] on input "Stone (Countertop, backsplash, shower bench, niche, curb and shower door entry)" at bounding box center [521, 380] width 282 height 32
drag, startPoint x: 413, startPoint y: 386, endPoint x: 686, endPoint y: 392, distance: 272.6
click at [686, 392] on add-new-product-placeholder "Add a new product to the room to be included in your budget estimate. Item Type…" at bounding box center [605, 415] width 450 height 492
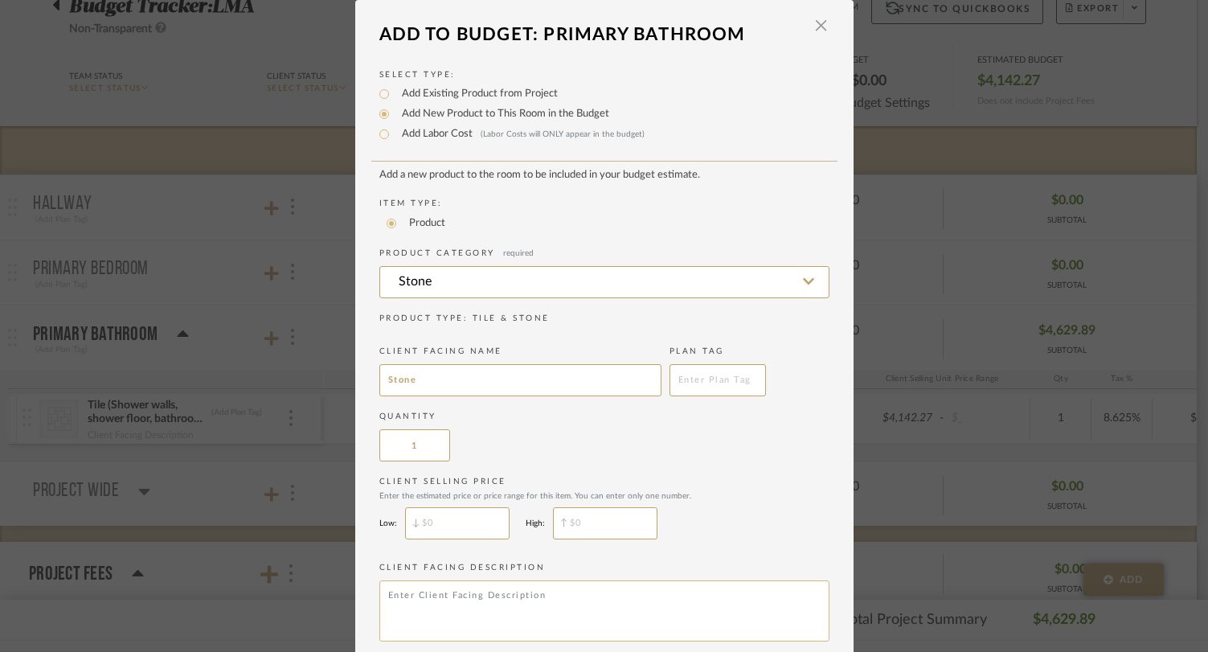
type input "Stone"
click at [441, 614] on textarea at bounding box center [605, 611] width 450 height 61
type textarea "S"
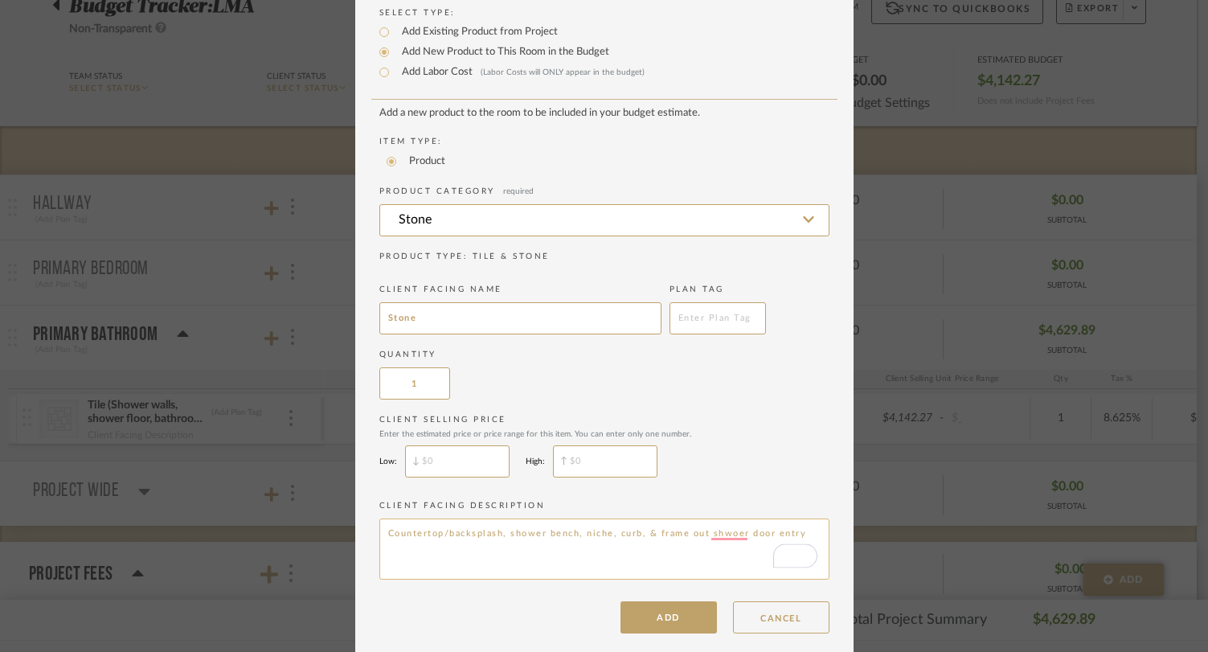
scroll to position [80, 0]
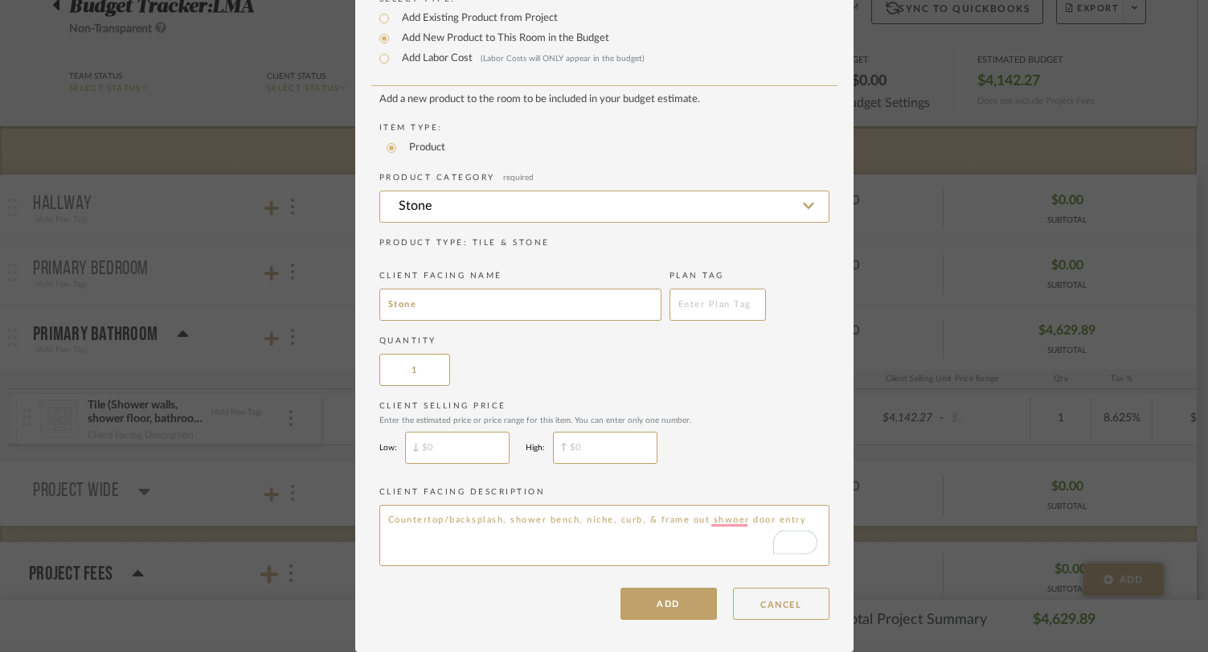
type textarea "Countertop/backsplash, shower bench, niche, curb, & frame out shwoer door entry"
click at [458, 457] on input "$" at bounding box center [457, 448] width 105 height 32
type input "$7,000"
type input "$9,000"
click at [679, 599] on button "ADD" at bounding box center [669, 604] width 96 height 32
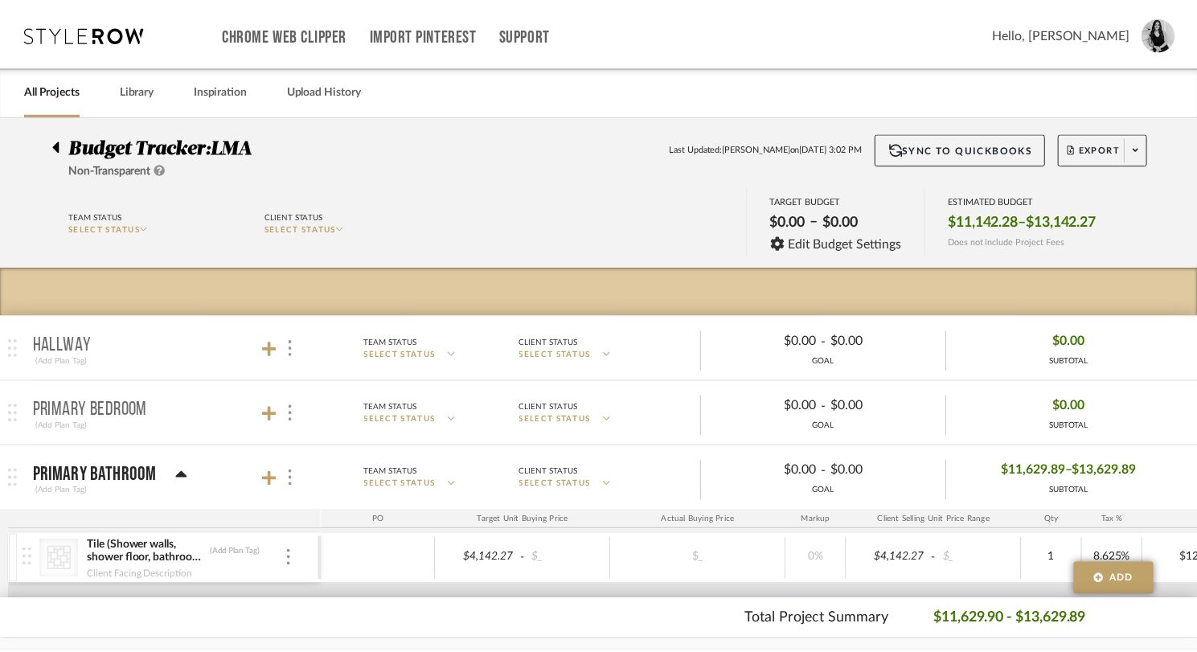
scroll to position [141, 0]
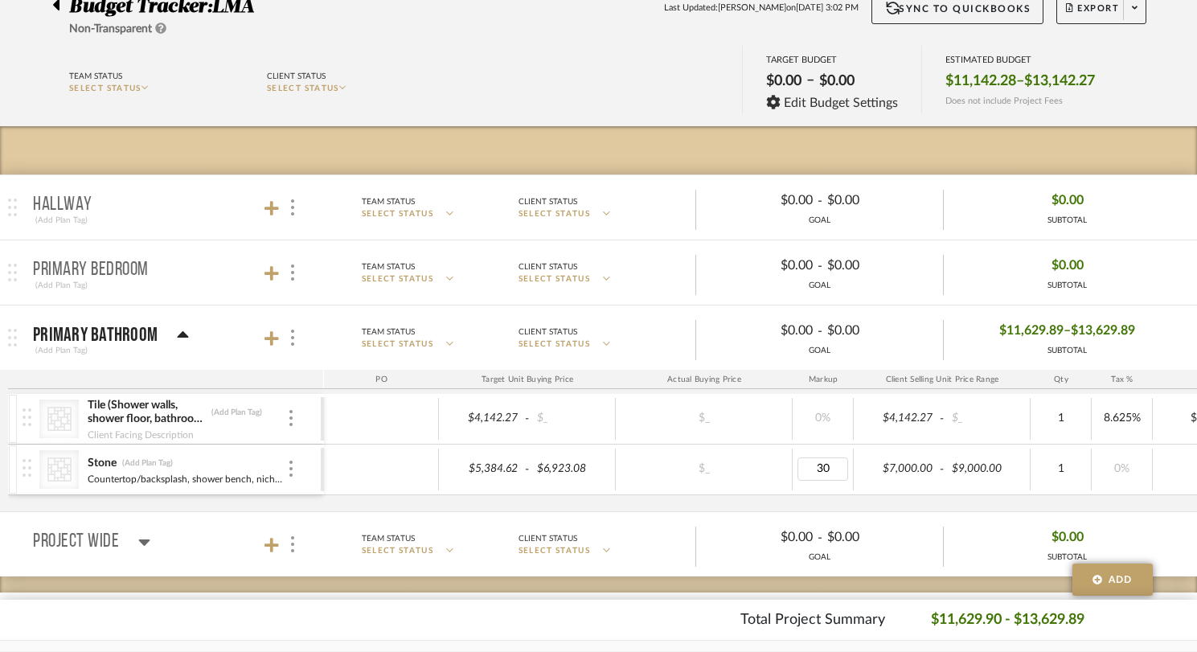
type input "0"
click at [483, 463] on input "5384.62" at bounding box center [483, 468] width 79 height 23
type input "7000"
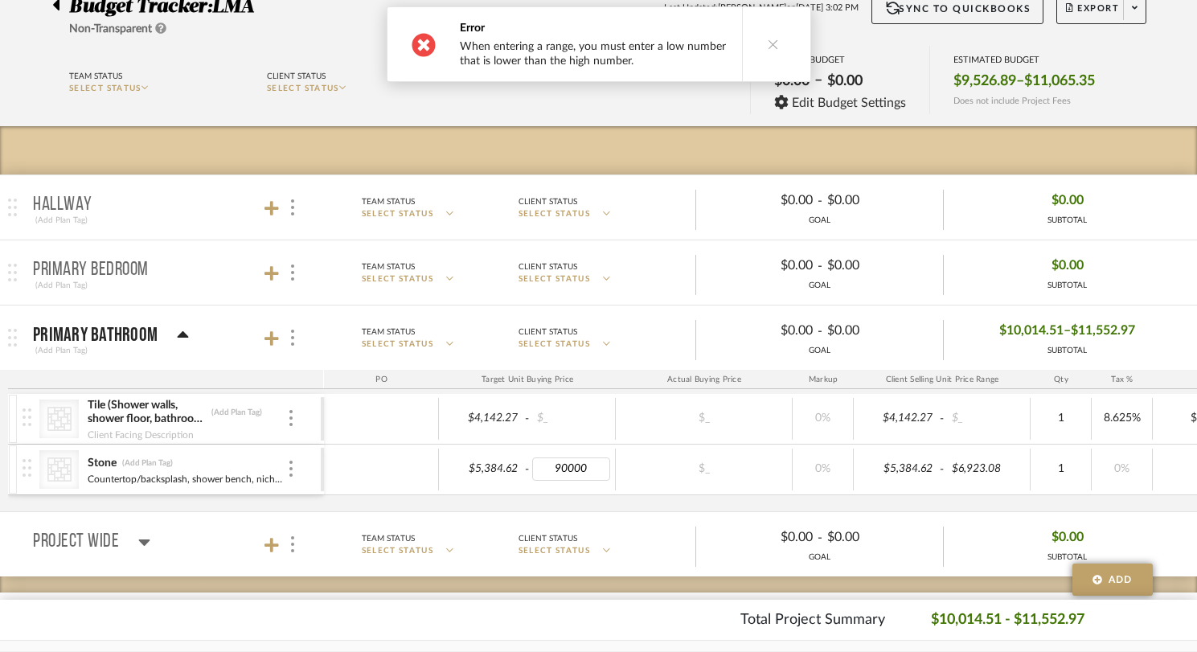
type input "9000"
type input "7000"
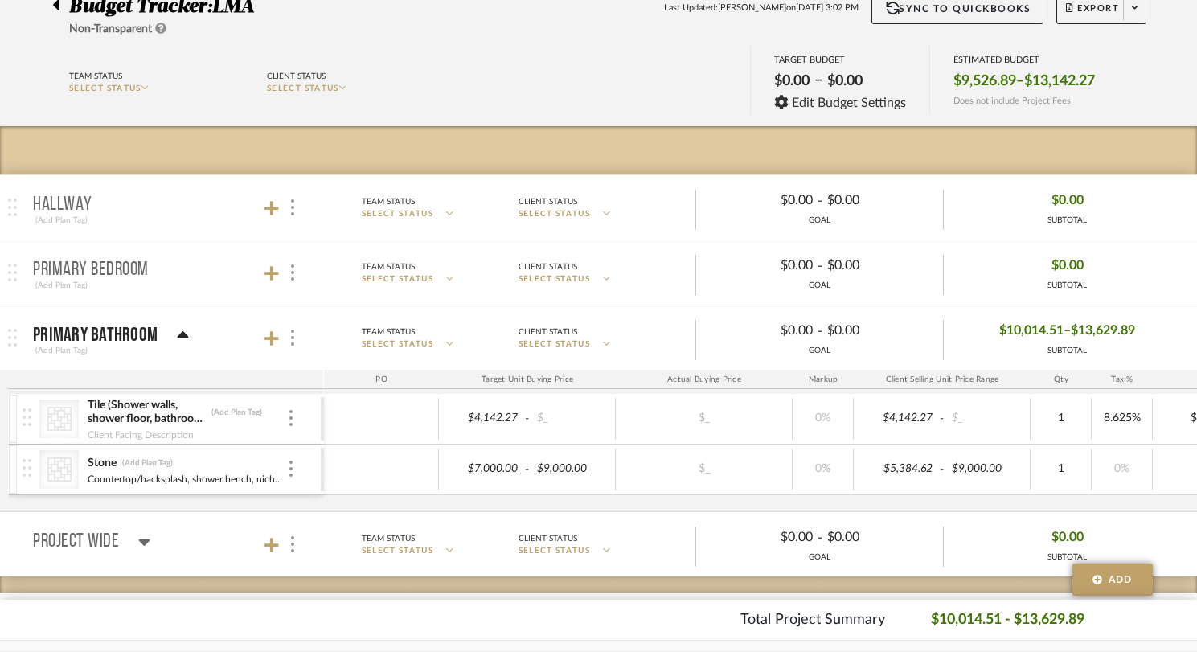
click at [496, 513] on mat-expansion-panel-header "Project Wide Team Status SELECT STATUS Client Status SELECT STATUS $0.00 - $0.0…" at bounding box center [598, 544] width 1197 height 64
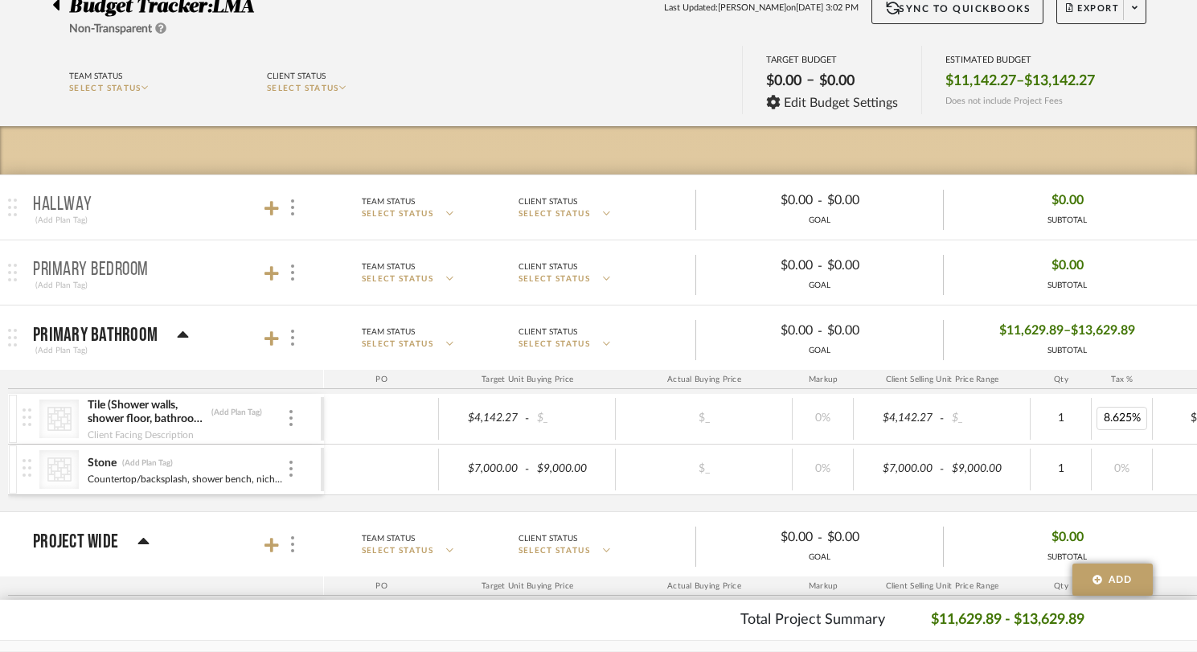
click at [1134, 503] on div "CategoryIconTile Created with Sketch. Tile (Shower walls, shower floor, bathroo…" at bounding box center [839, 452] width 1663 height 117
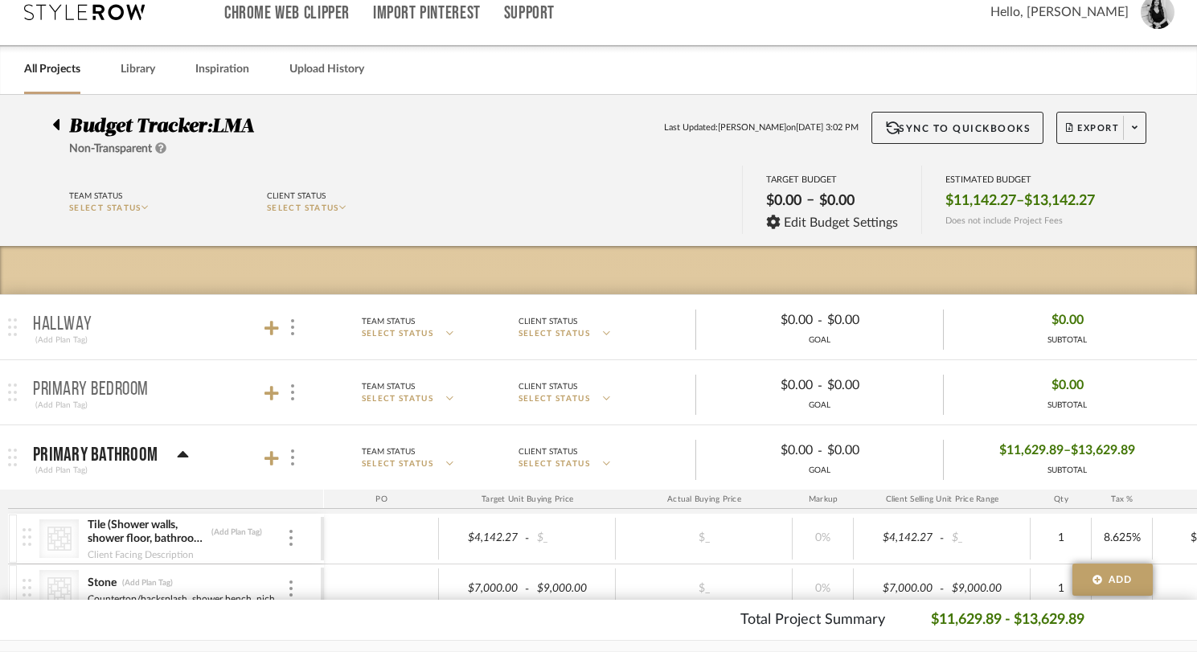
scroll to position [0, 0]
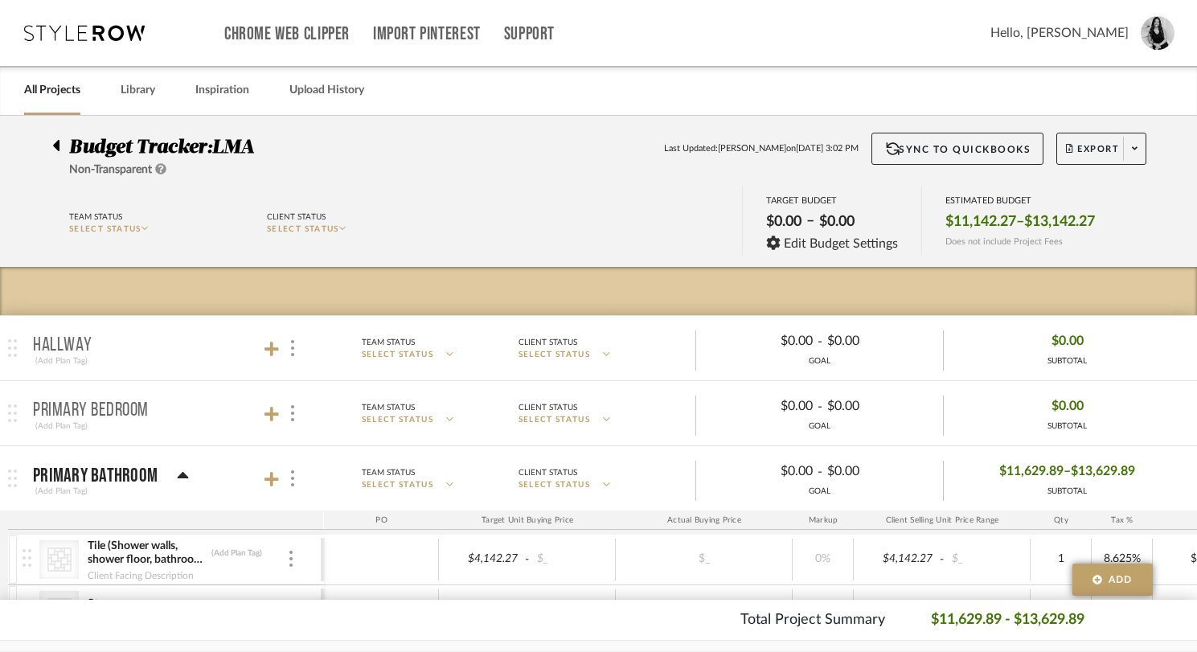
click at [51, 92] on link "All Projects" at bounding box center [52, 91] width 56 height 22
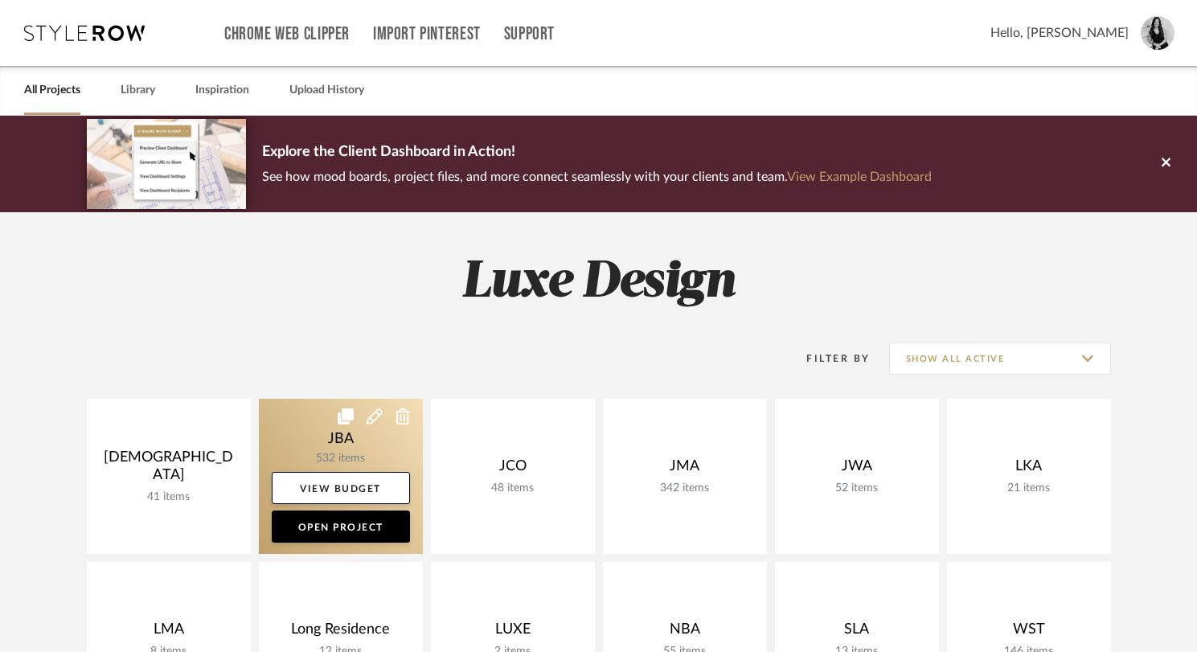
click at [344, 449] on link at bounding box center [341, 476] width 164 height 155
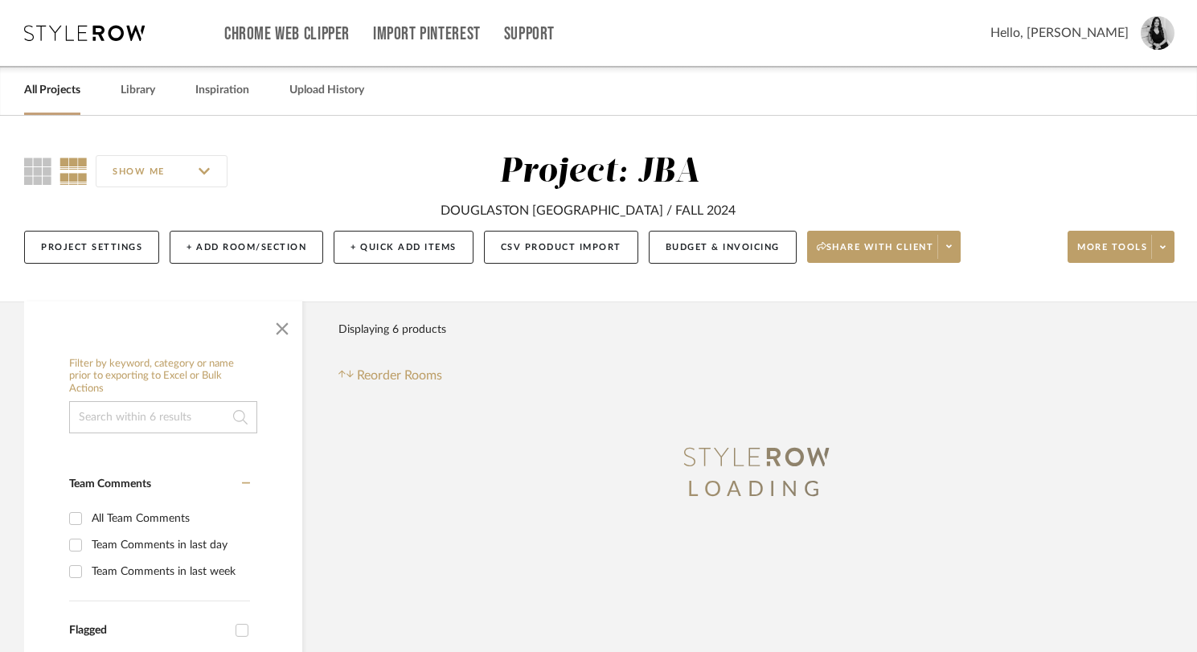
click at [282, 323] on span "button" at bounding box center [282, 325] width 39 height 39
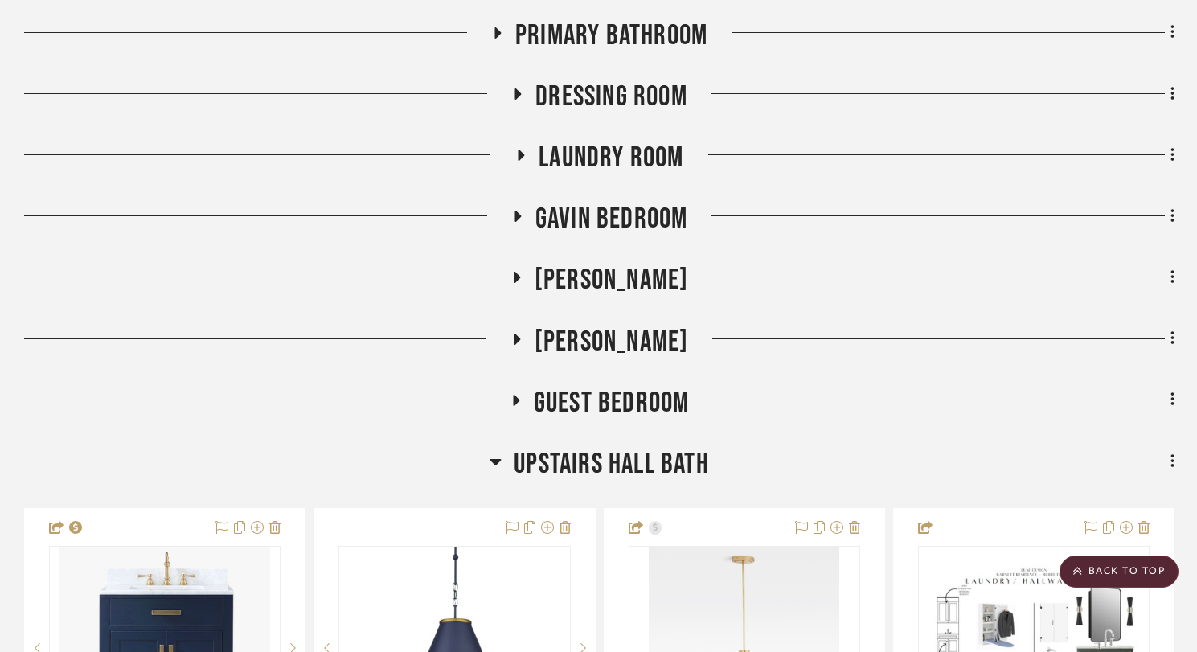
scroll to position [2332, 0]
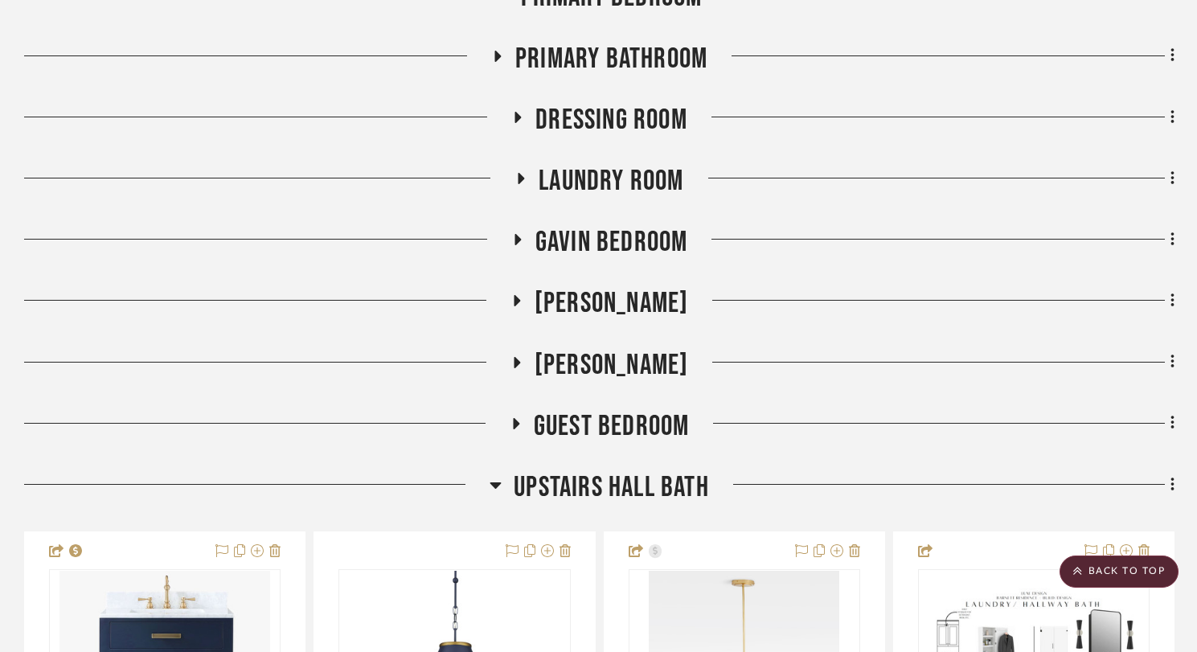
click at [522, 113] on icon at bounding box center [517, 117] width 19 height 12
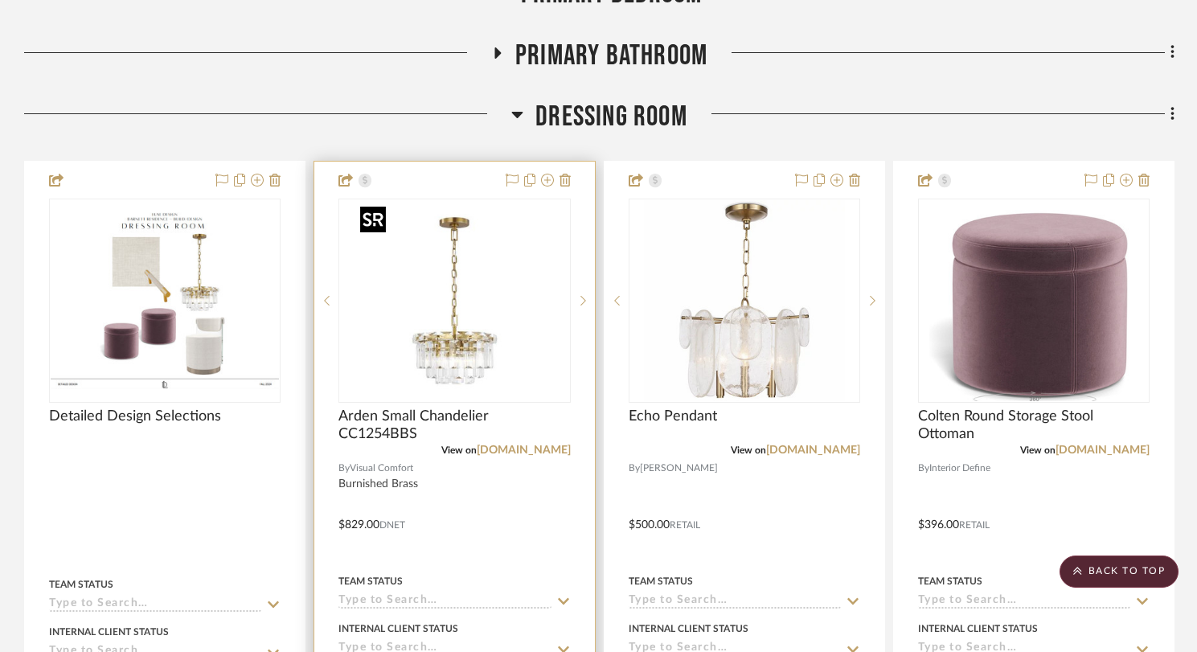
scroll to position [2338, 0]
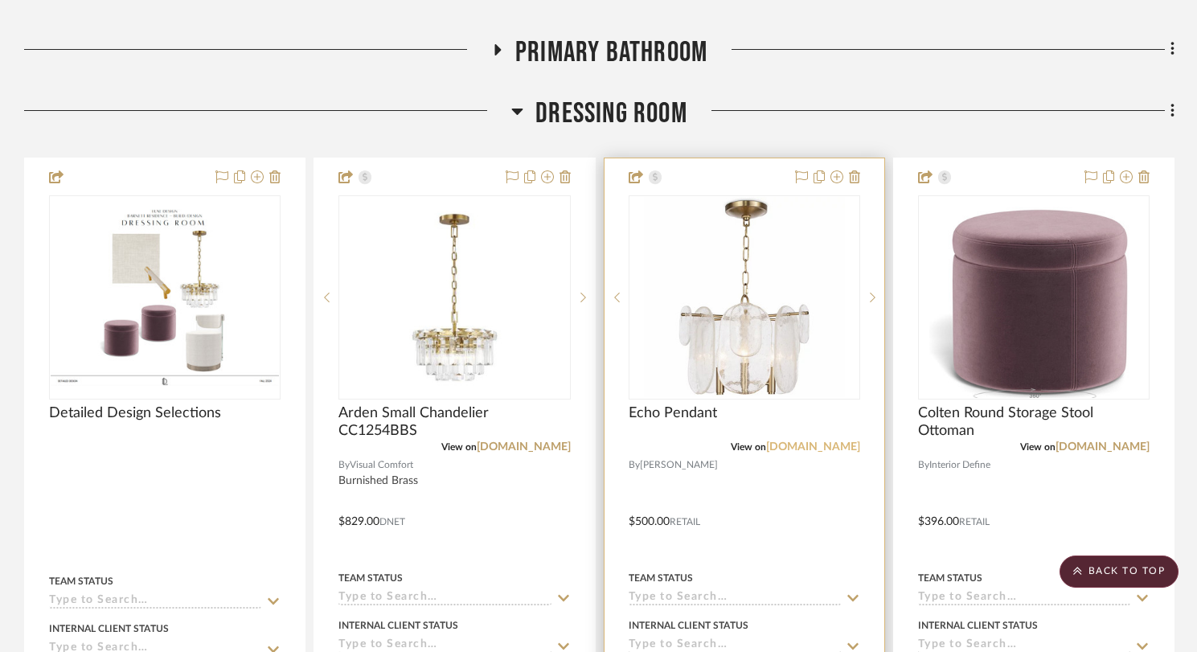
click at [835, 452] on link "[DOMAIN_NAME]" at bounding box center [813, 446] width 94 height 11
